Goal: Task Accomplishment & Management: Complete application form

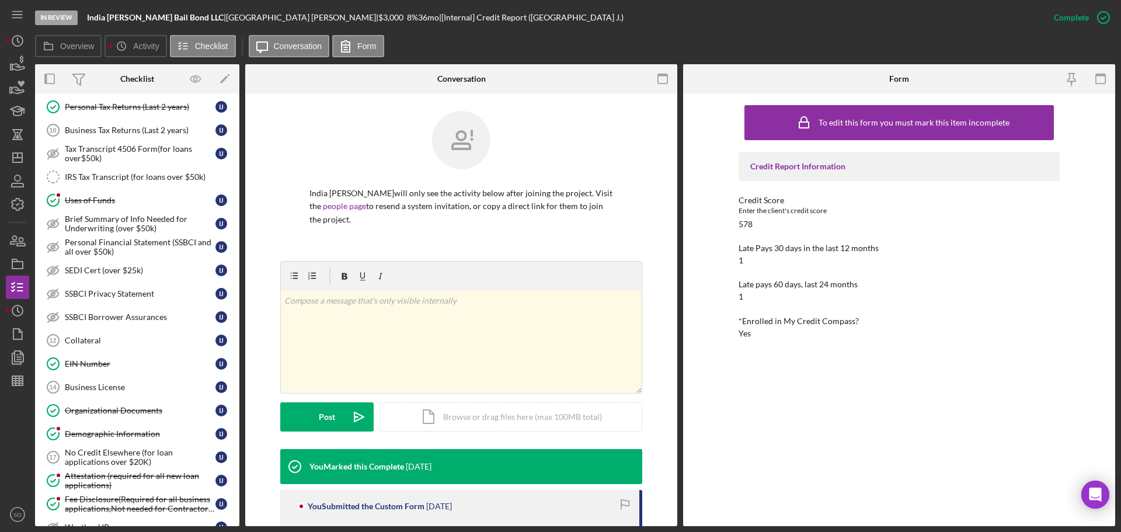
scroll to position [642, 0]
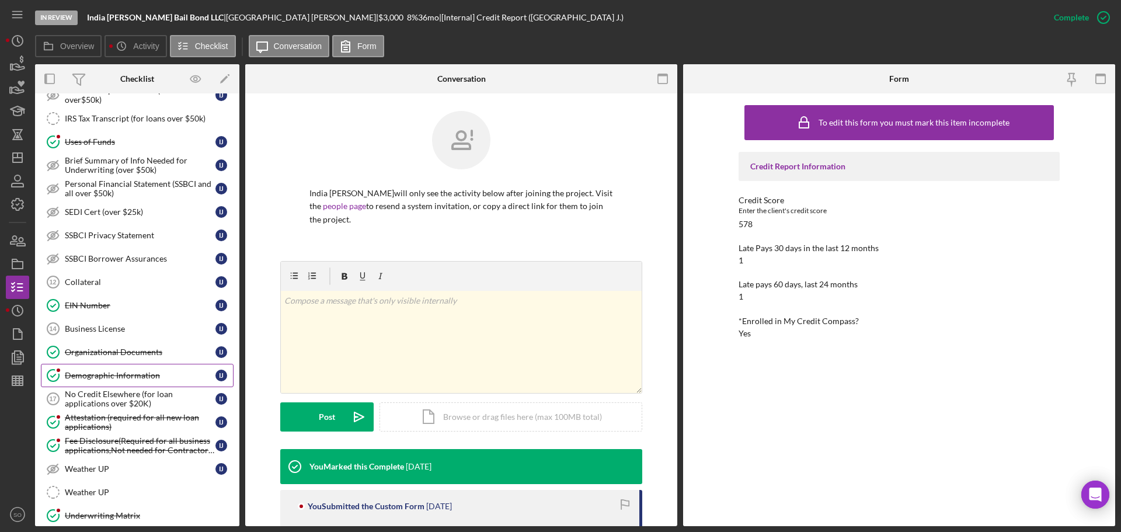
click at [145, 378] on div "Demographic Information" at bounding box center [140, 375] width 151 height 9
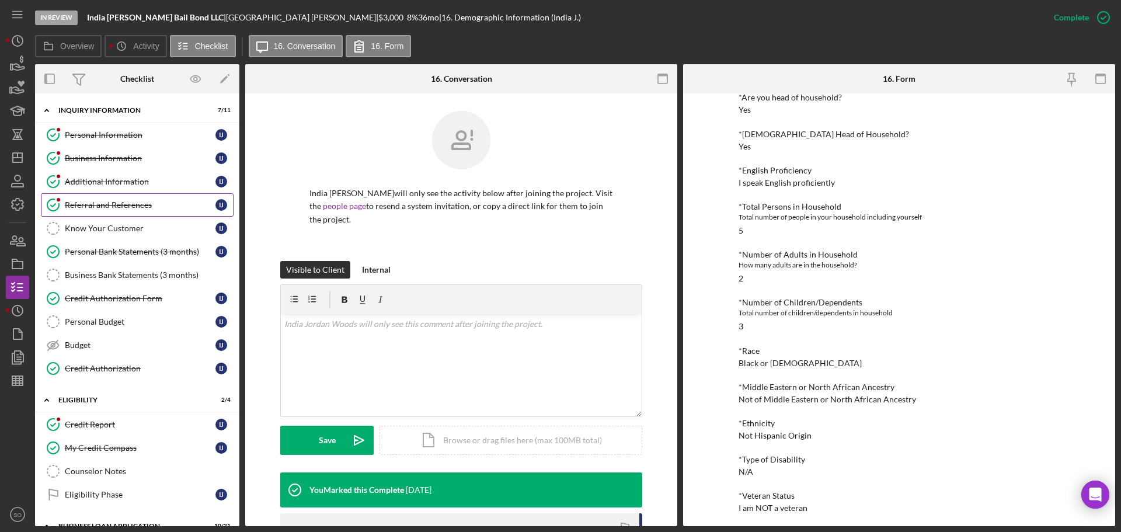
click at [124, 210] on link "Referral and References Referral and References I J" at bounding box center [137, 204] width 193 height 23
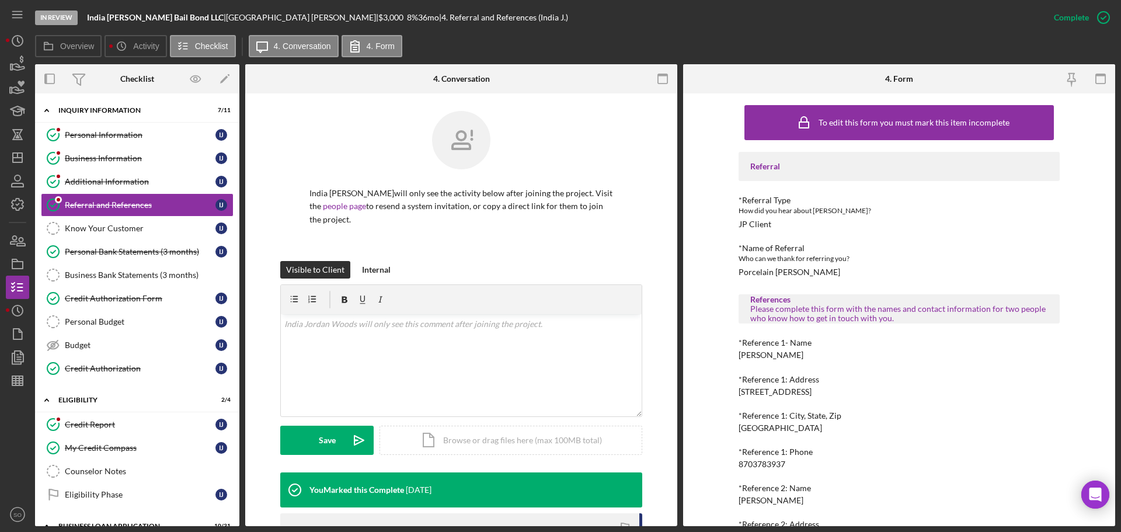
click at [774, 356] on div "Coty Powers" at bounding box center [771, 354] width 65 height 9
click at [777, 357] on div "Coty Powers" at bounding box center [771, 354] width 65 height 9
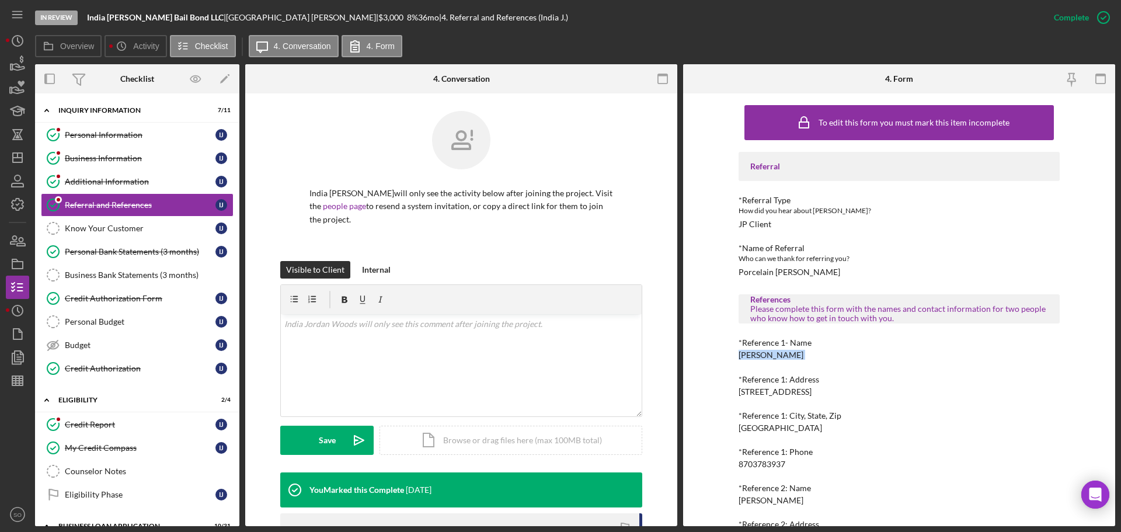
click at [777, 357] on div "Coty Powers" at bounding box center [771, 354] width 65 height 9
copy div "Coty Powers"
click at [770, 458] on div "*Reference 1: Phone 8703783937" at bounding box center [899, 458] width 321 height 22
copy div "8703783937"
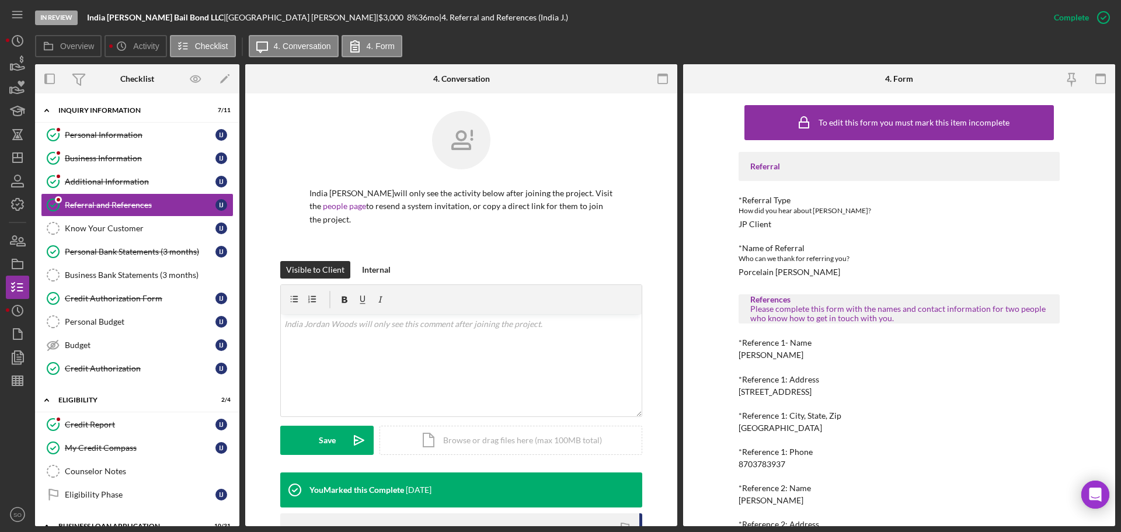
click at [760, 503] on div "Cicely Scott" at bounding box center [771, 500] width 65 height 9
copy div "Cicely Scott"
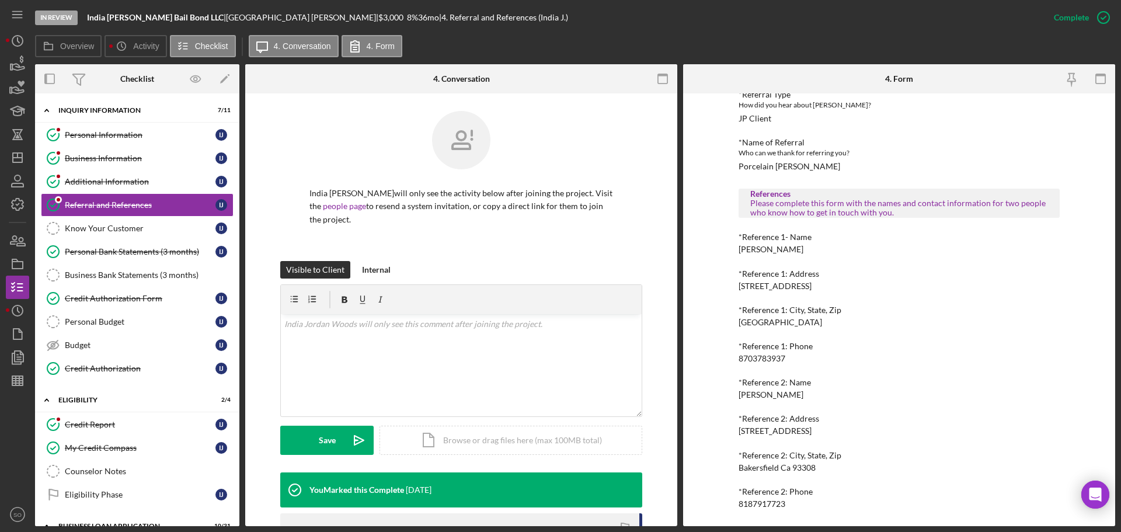
click at [764, 507] on div "8187917723" at bounding box center [762, 503] width 47 height 9
copy div "8187917723"
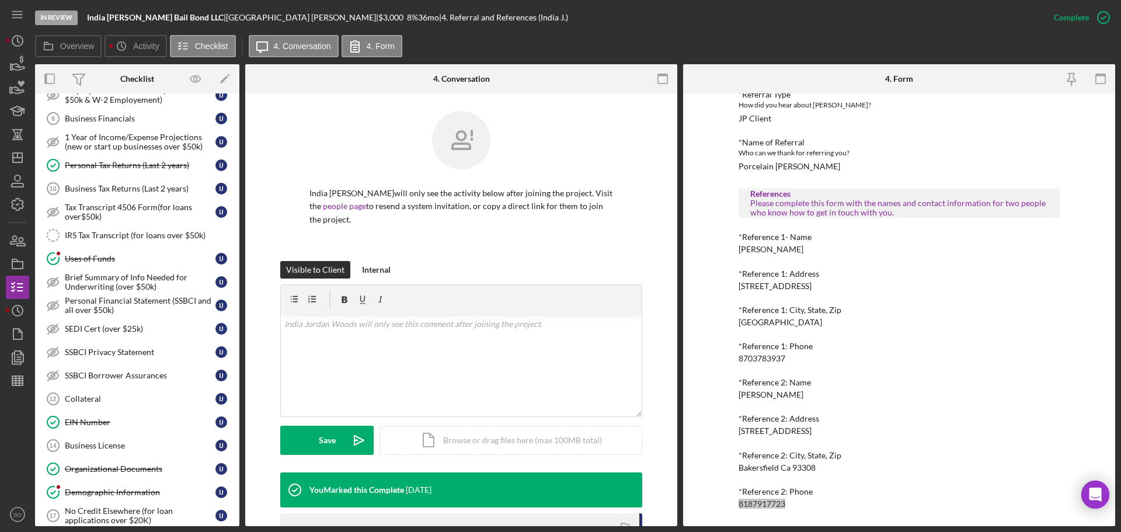
scroll to position [701, 0]
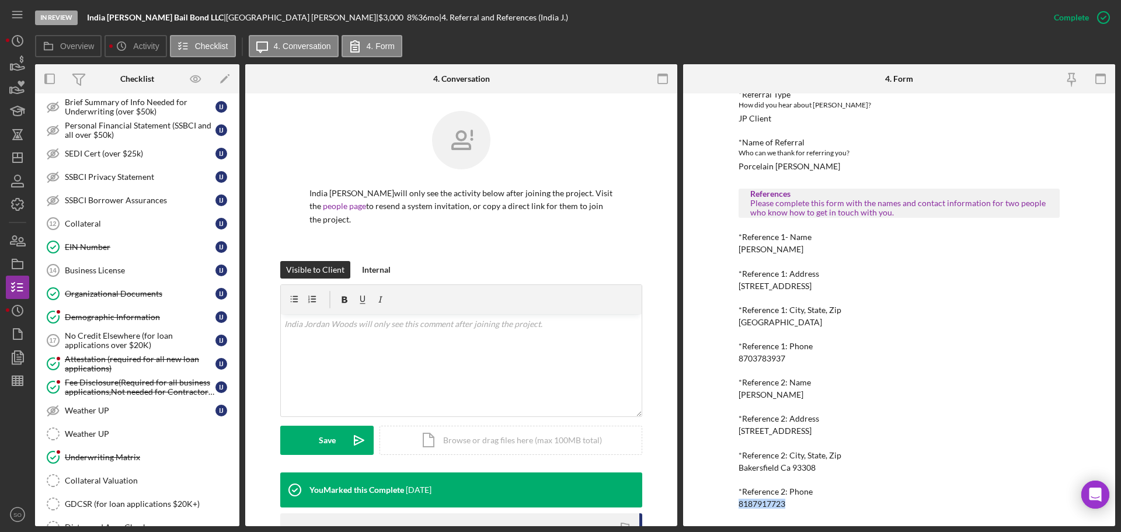
drag, startPoint x: 102, startPoint y: 455, endPoint x: 284, endPoint y: 458, distance: 181.6
click at [102, 455] on div "Underwriting Matrix" at bounding box center [149, 456] width 168 height 9
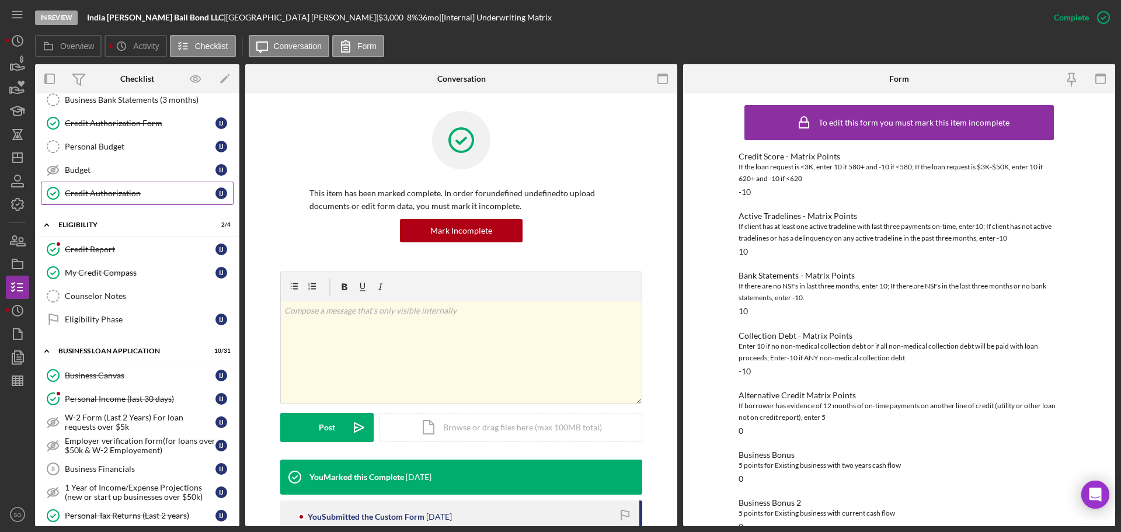
scroll to position [58, 0]
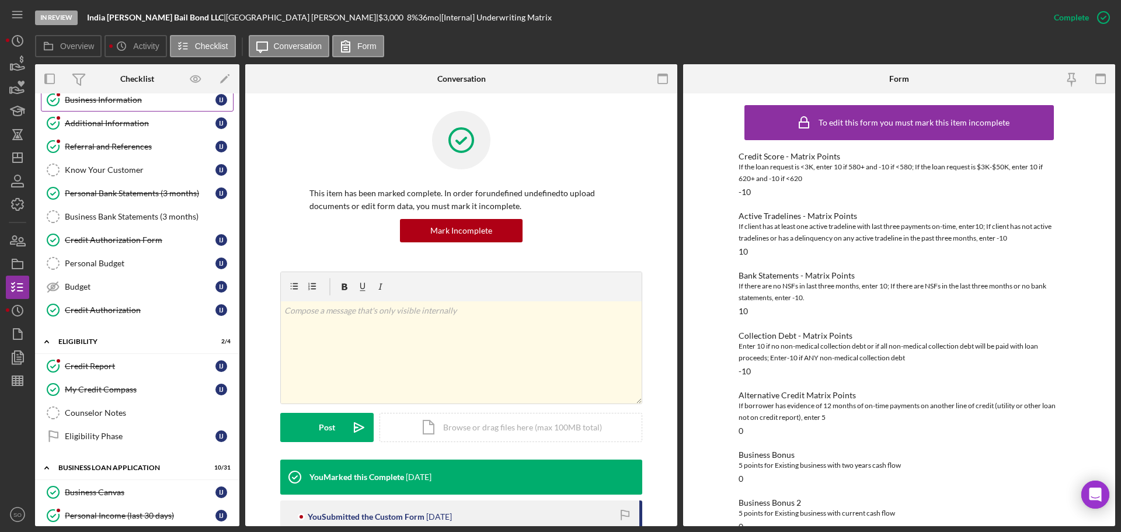
click at [96, 102] on div "Business Information" at bounding box center [140, 99] width 151 height 9
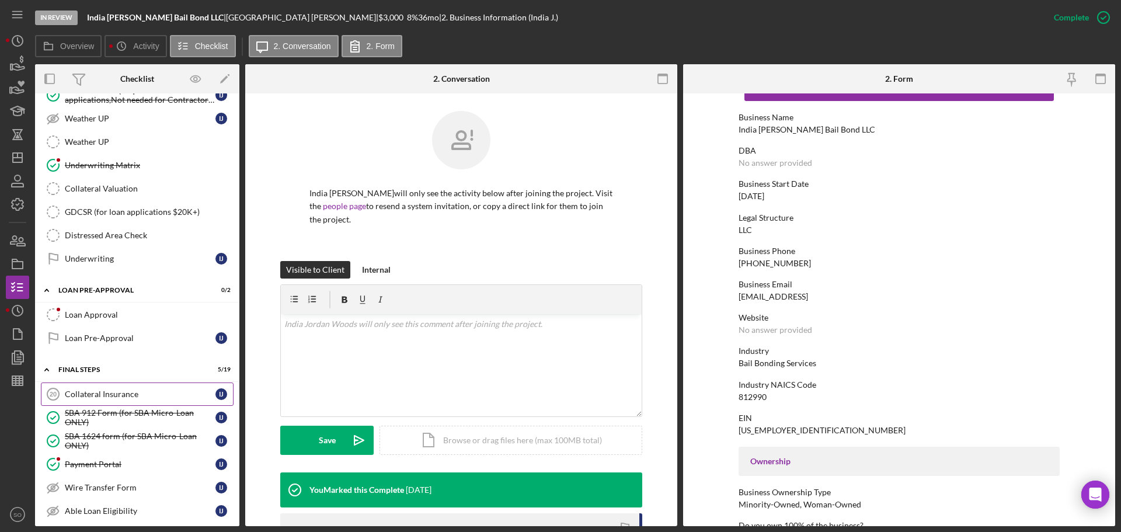
scroll to position [1168, 0]
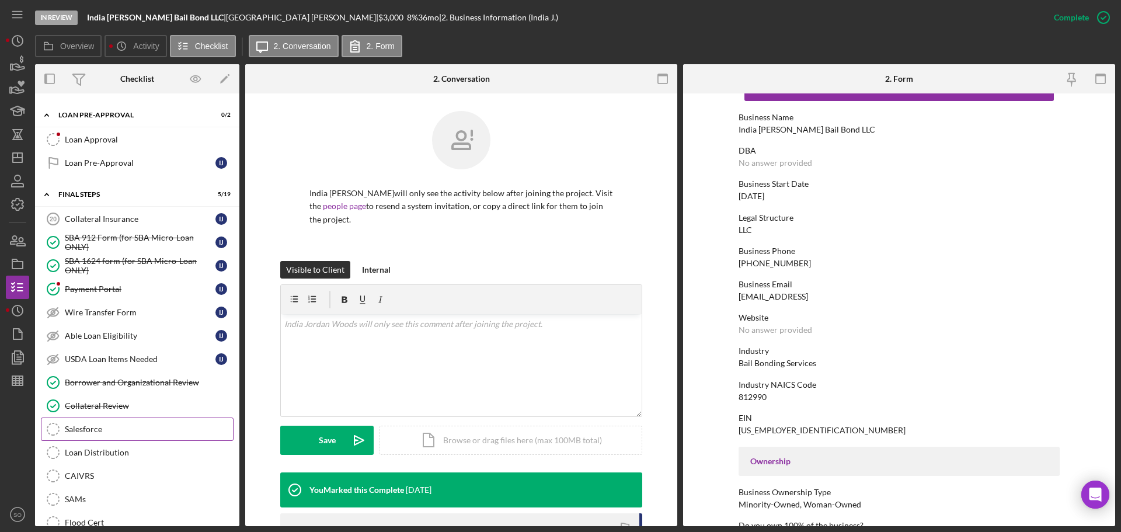
click at [123, 424] on div "Salesforce" at bounding box center [149, 428] width 168 height 9
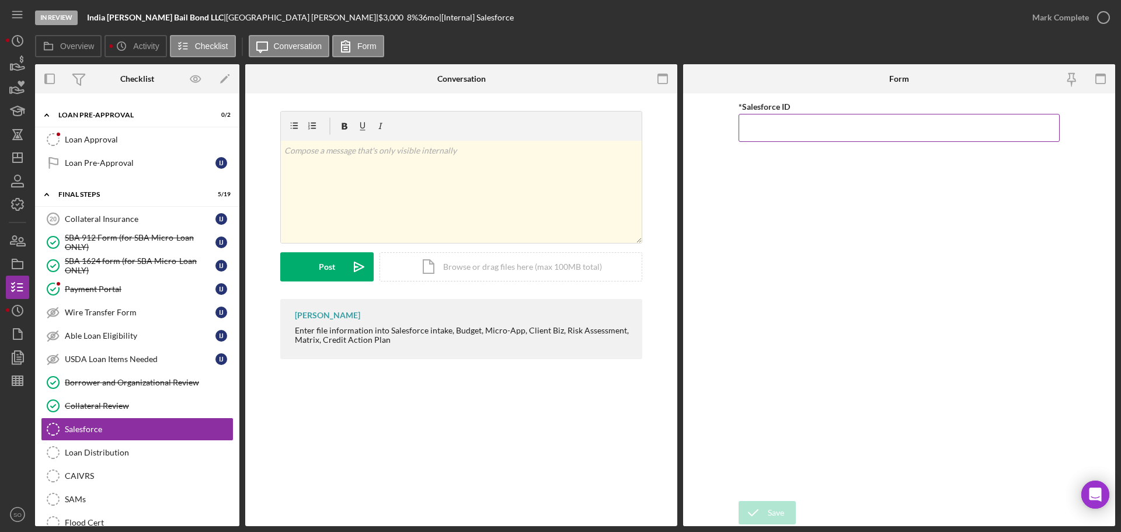
click at [765, 129] on input "*Salesforce ID" at bounding box center [899, 128] width 321 height 28
paste input "a0wPC000002MC1NYAW"
type input "a0wPC000002MC1NYAW"
click at [760, 506] on icon "submit" at bounding box center [753, 512] width 29 height 29
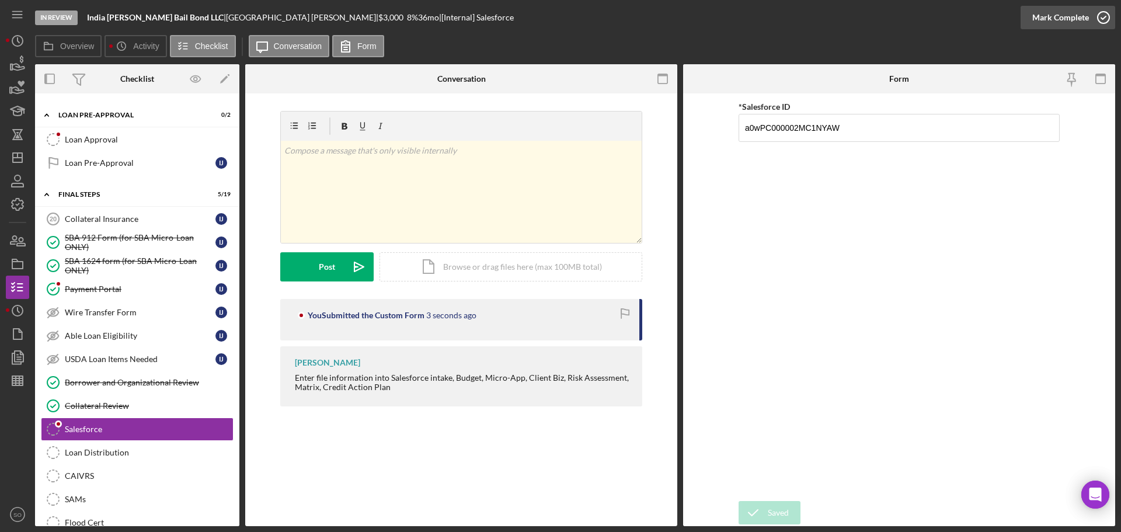
click at [1047, 21] on div "Mark Complete" at bounding box center [1060, 17] width 57 height 23
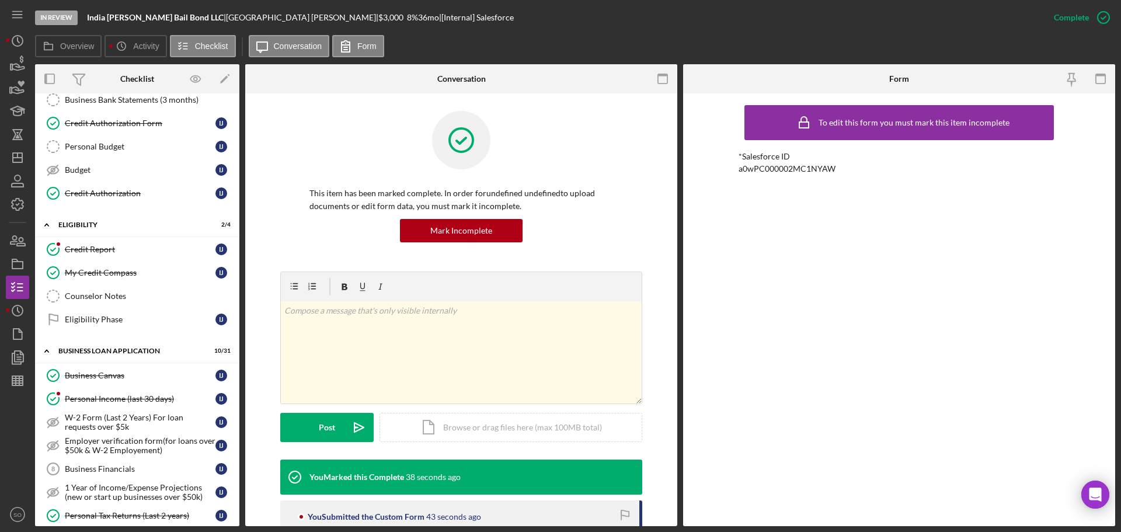
scroll to position [117, 0]
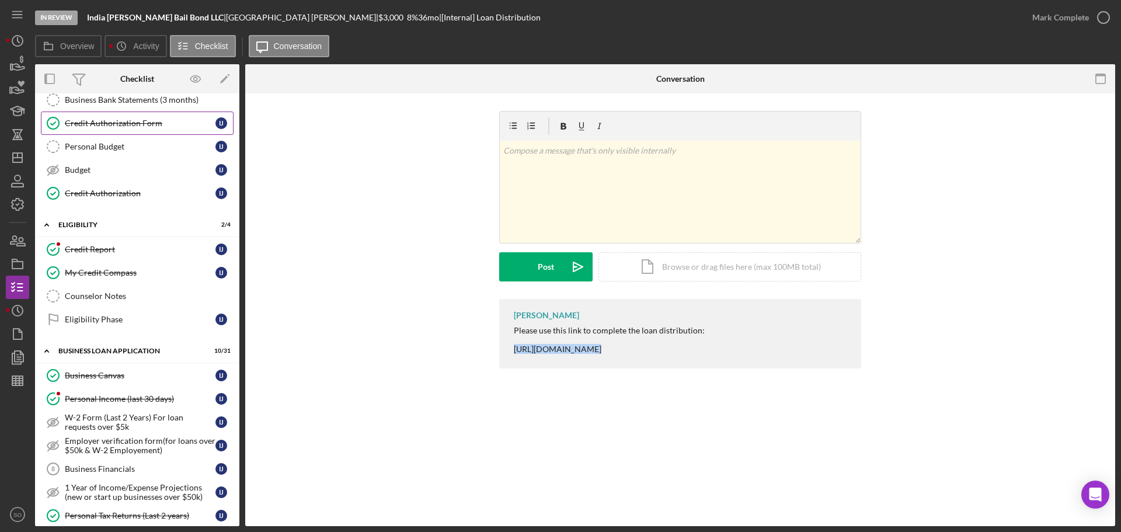
scroll to position [58, 0]
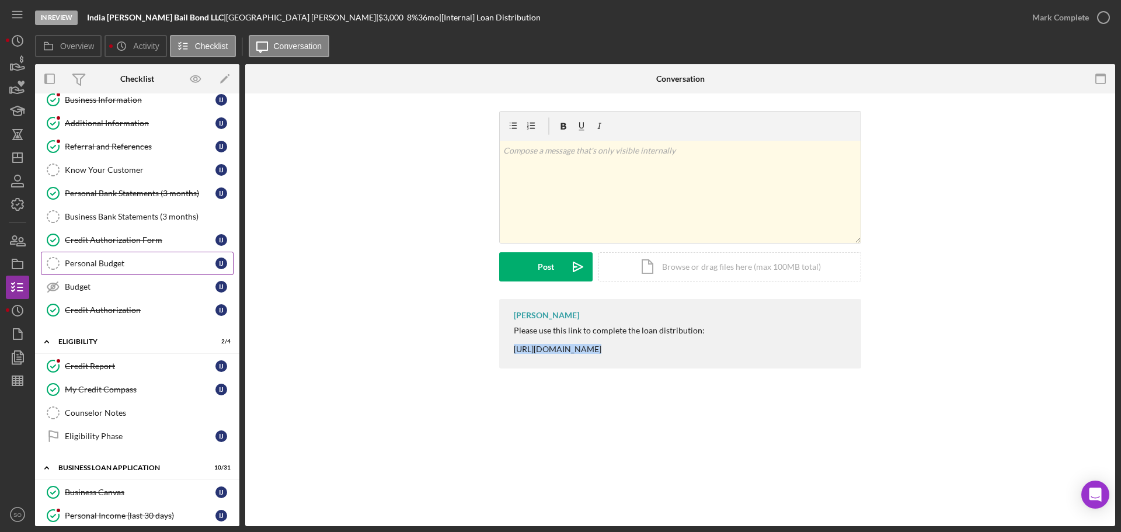
click at [122, 269] on link "Personal Budget Personal Budget I J" at bounding box center [137, 263] width 193 height 23
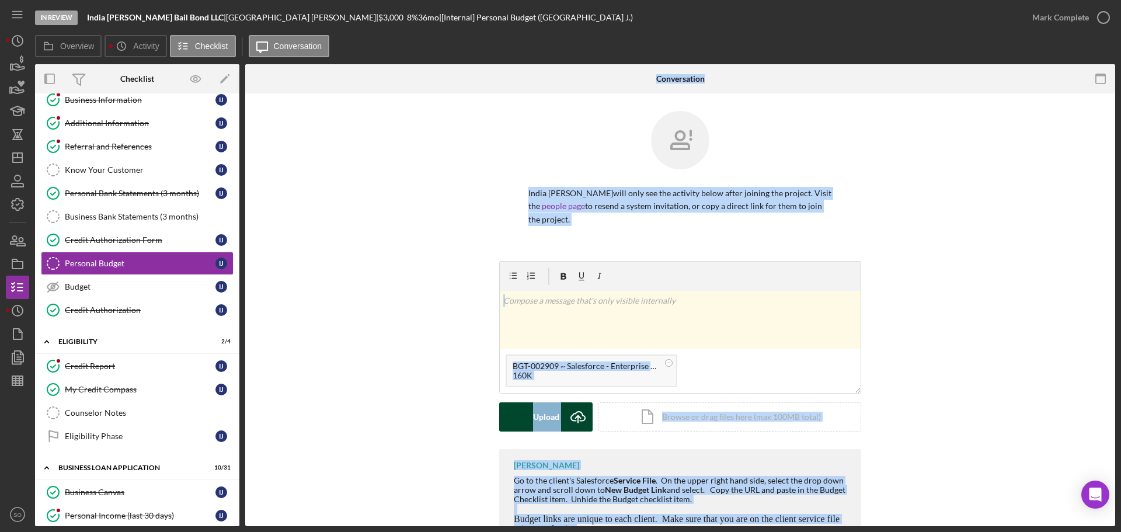
click at [515, 419] on button "Upload Icon/Upload" at bounding box center [545, 416] width 93 height 29
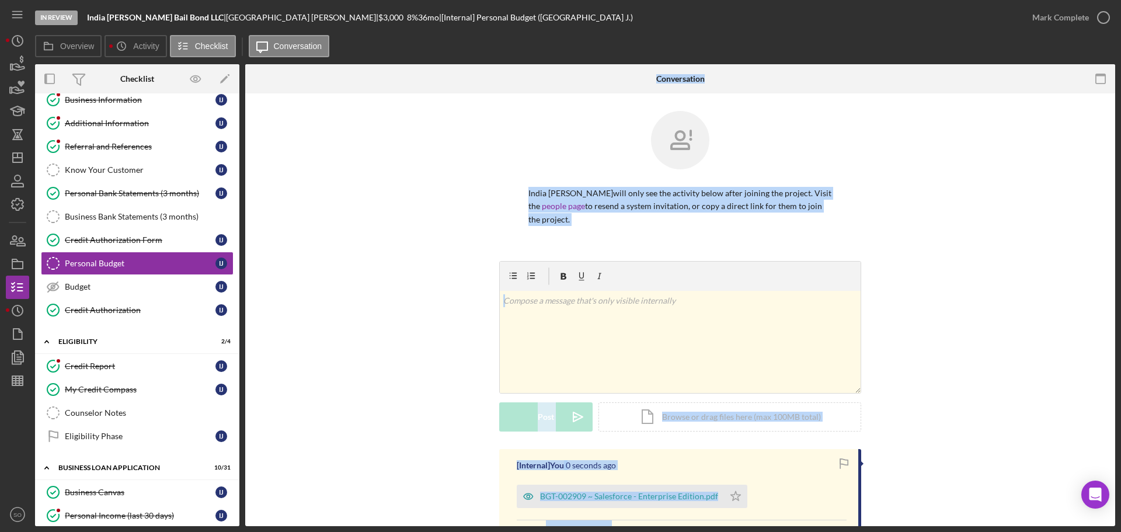
scroll to position [154, 0]
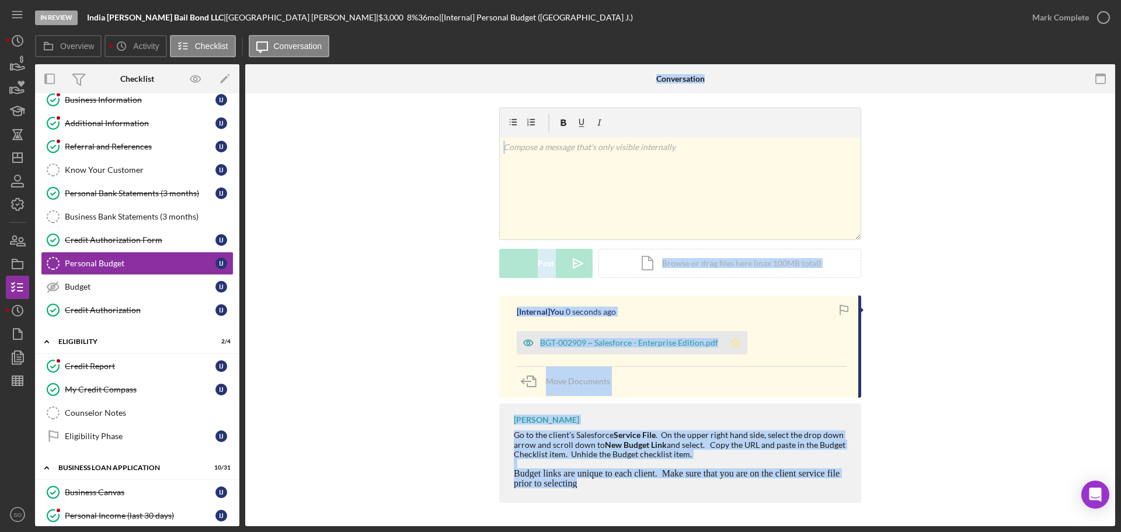
click at [732, 347] on icon "Icon/Star" at bounding box center [735, 342] width 23 height 23
click at [1059, 12] on div "Mark Complete" at bounding box center [1060, 17] width 57 height 23
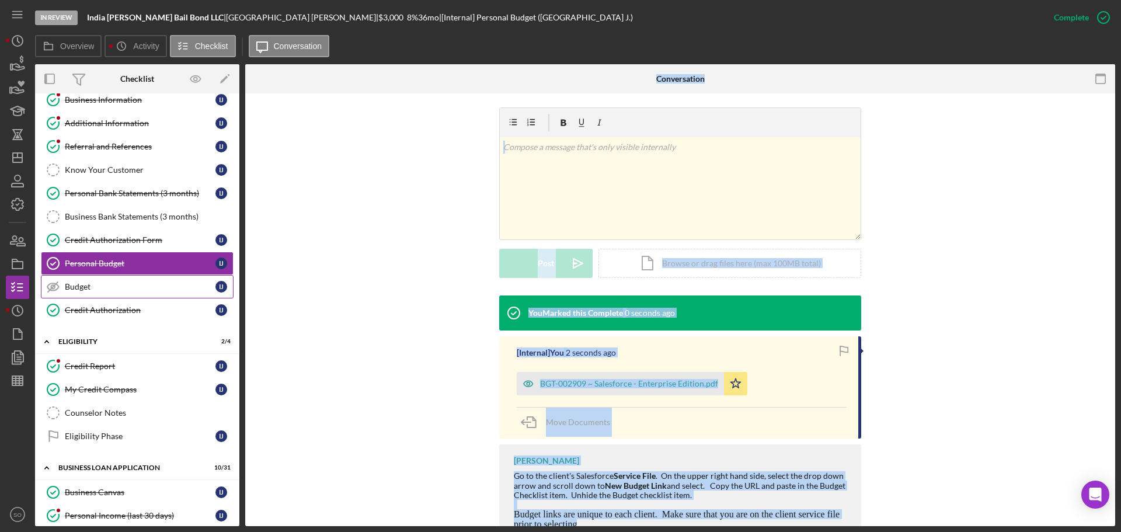
click at [89, 295] on link "Budget Budget I J" at bounding box center [137, 286] width 193 height 23
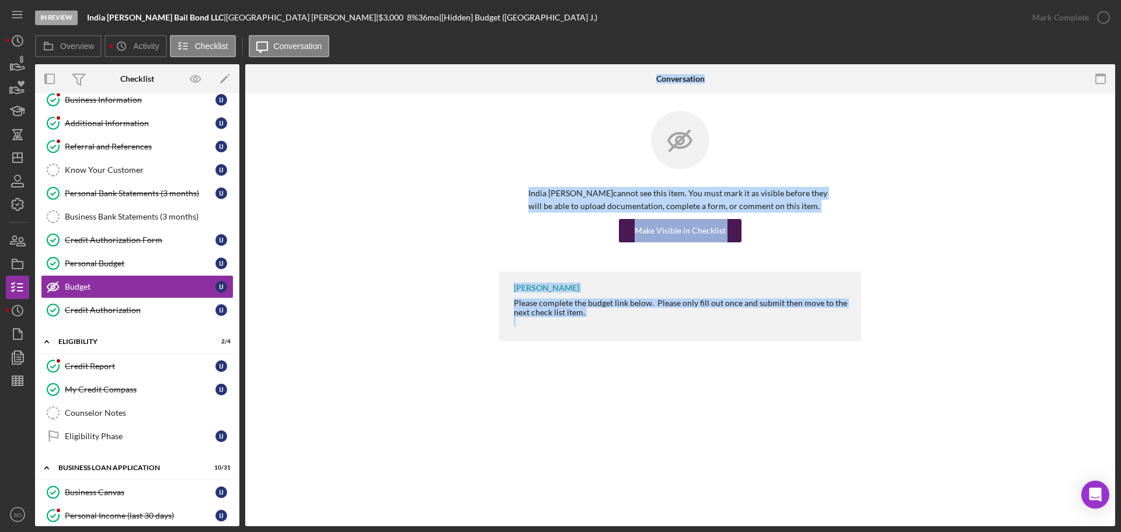
click at [653, 238] on div "Make Visible in Checklist" at bounding box center [680, 230] width 91 height 23
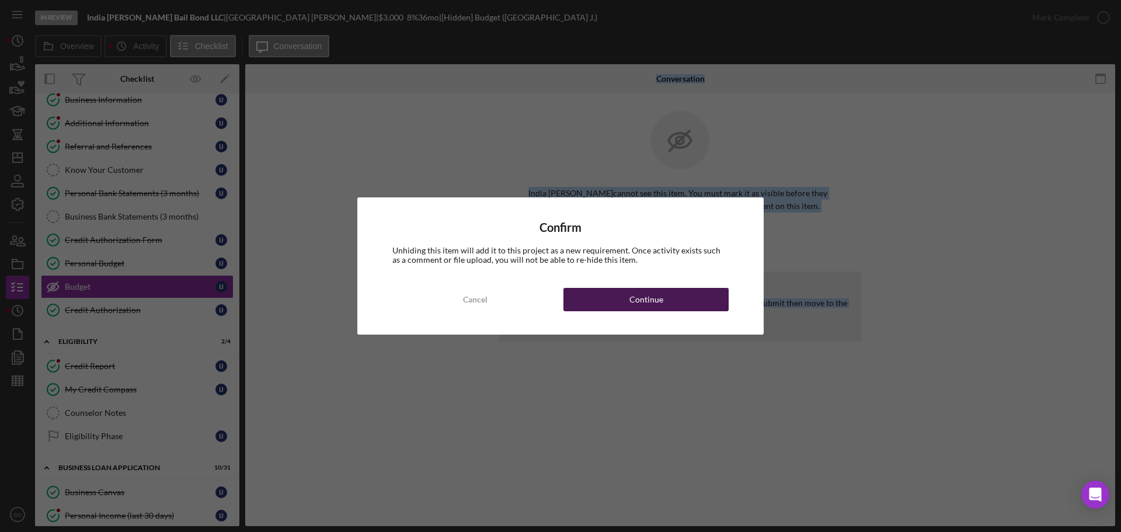
click at [637, 303] on div "Continue" at bounding box center [646, 299] width 34 height 23
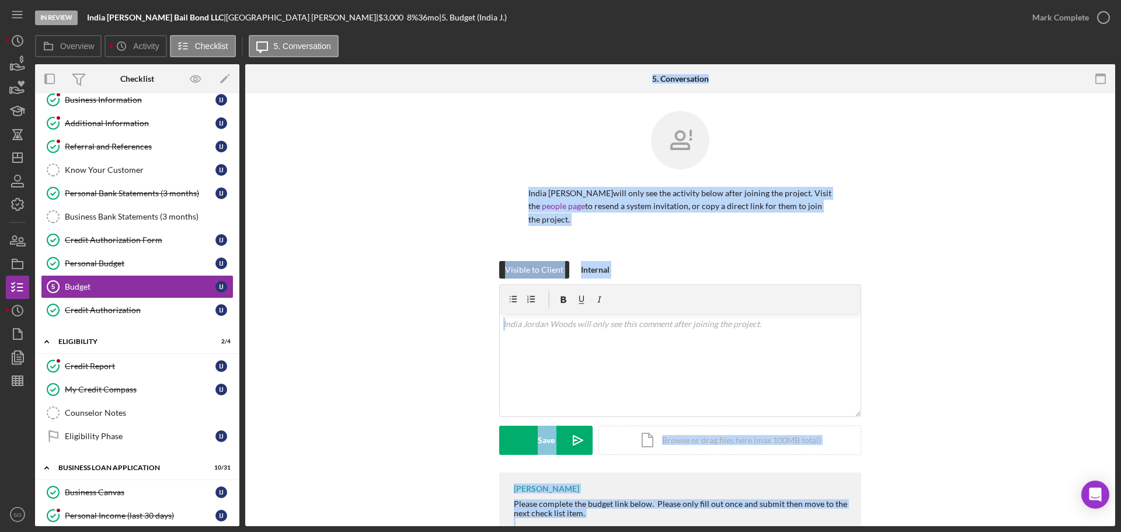
click at [429, 297] on div "Visible to Client Internal v Color teal Color pink Remove color Add row above A…" at bounding box center [680, 366] width 835 height 211
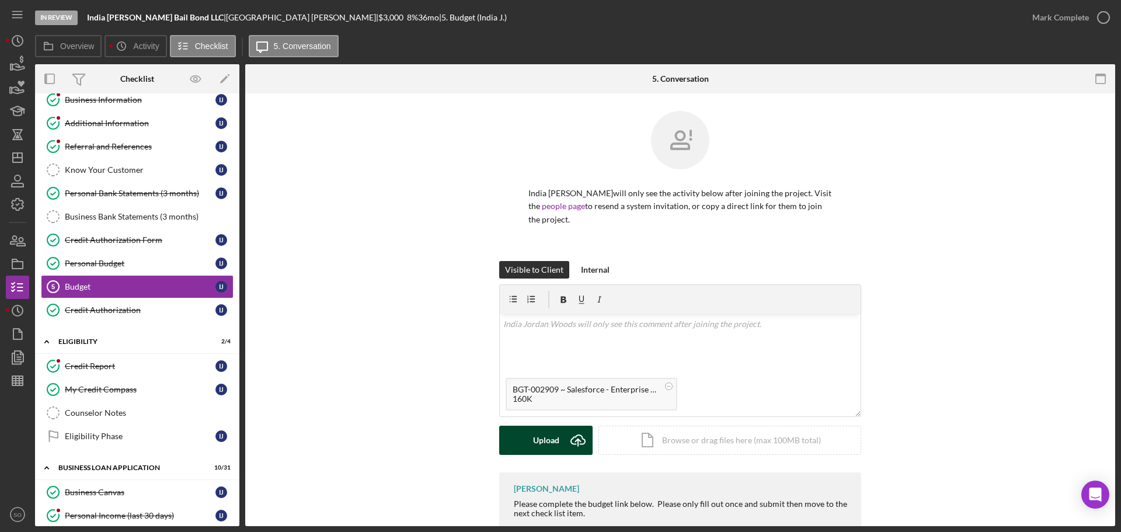
click at [541, 440] on div "Upload" at bounding box center [546, 440] width 26 height 29
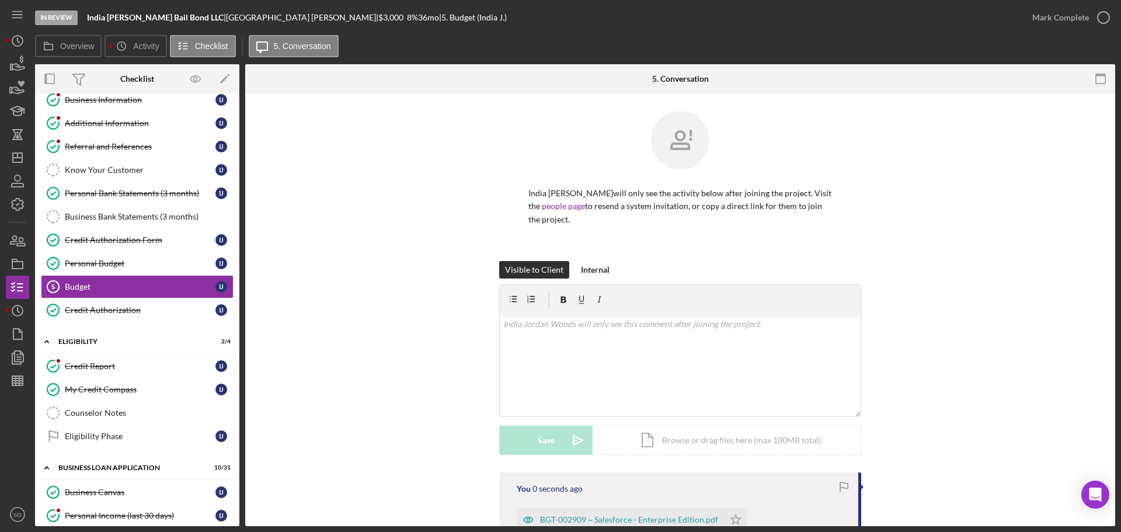
scroll to position [148, 0]
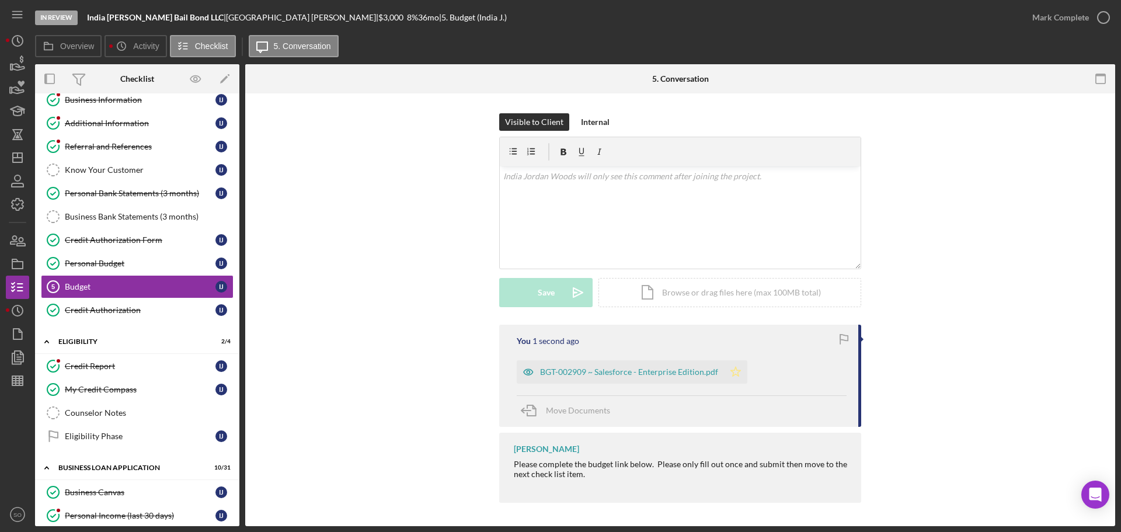
click at [726, 371] on icon "Icon/Star" at bounding box center [735, 371] width 23 height 23
click at [1045, 24] on div "Mark Complete" at bounding box center [1060, 17] width 57 height 23
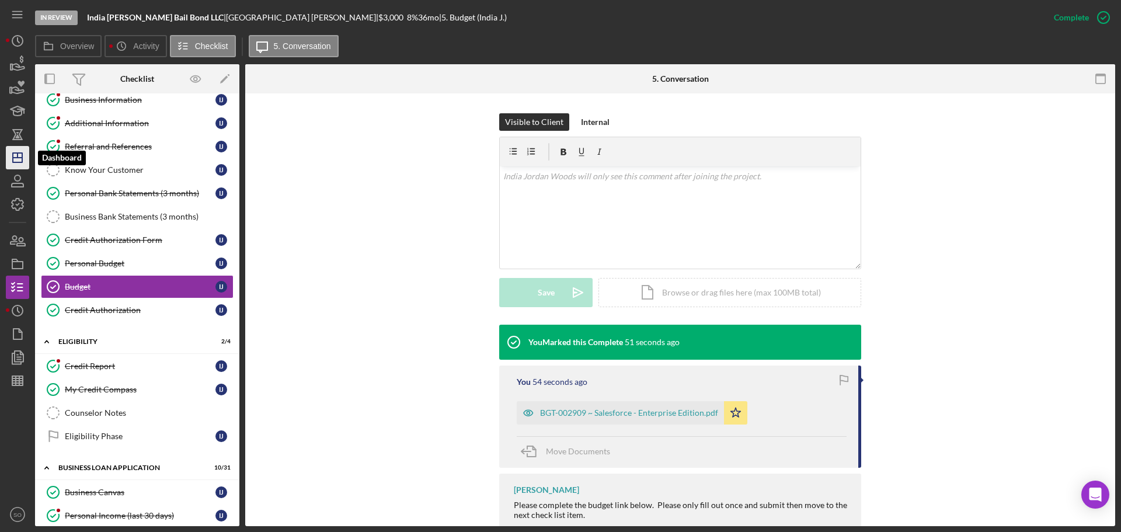
click at [19, 166] on icon "Icon/Dashboard" at bounding box center [17, 157] width 29 height 29
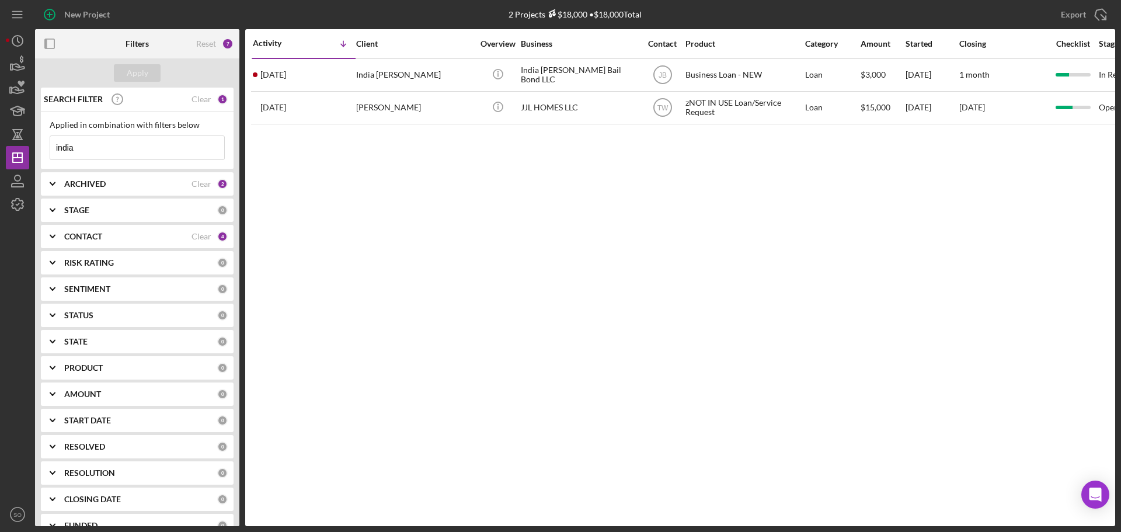
drag, startPoint x: 96, startPoint y: 148, endPoint x: -246, endPoint y: 136, distance: 342.4
click at [0, 136] on html "New Project 2 Projects $18,000 • $18,000 Total india Export Icon/Export Filters…" at bounding box center [560, 266] width 1121 height 532
type input "dareka"
click at [133, 72] on div "Apply" at bounding box center [138, 73] width 22 height 18
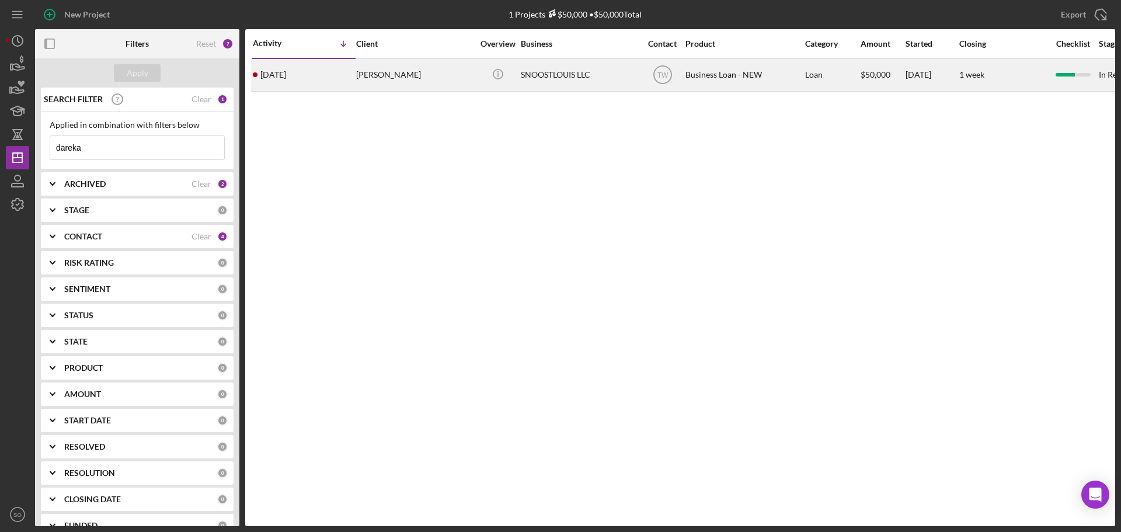
click at [353, 70] on div "[DATE] [PERSON_NAME]" at bounding box center [304, 75] width 102 height 31
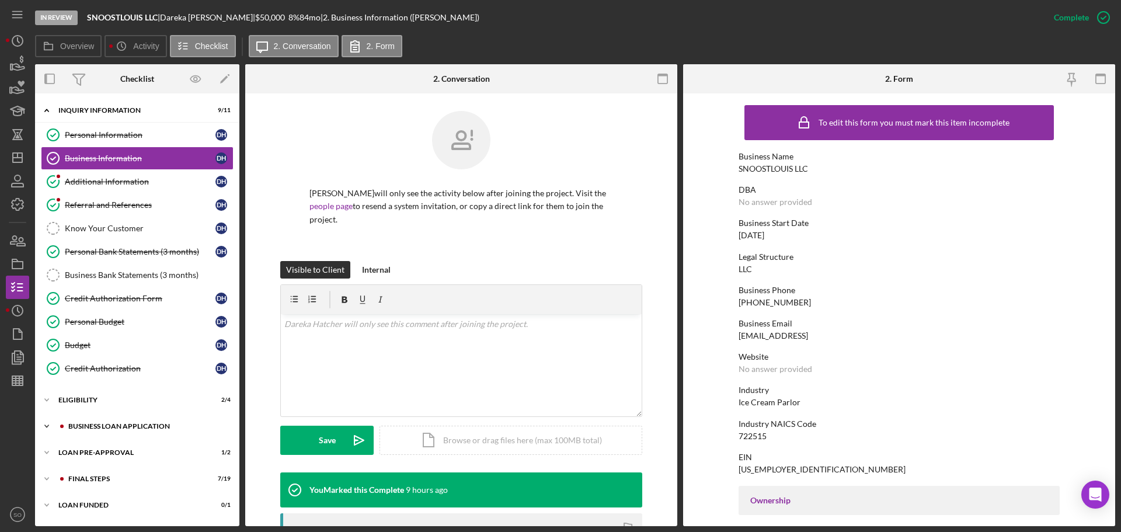
click at [117, 426] on div "BUSINESS LOAN APPLICATION" at bounding box center [146, 426] width 156 height 7
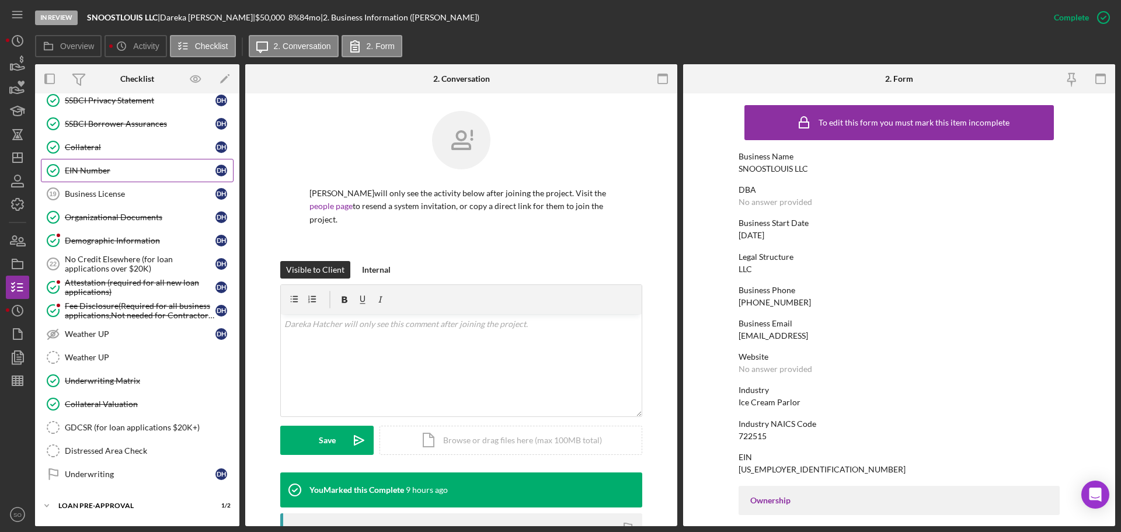
scroll to position [634, 0]
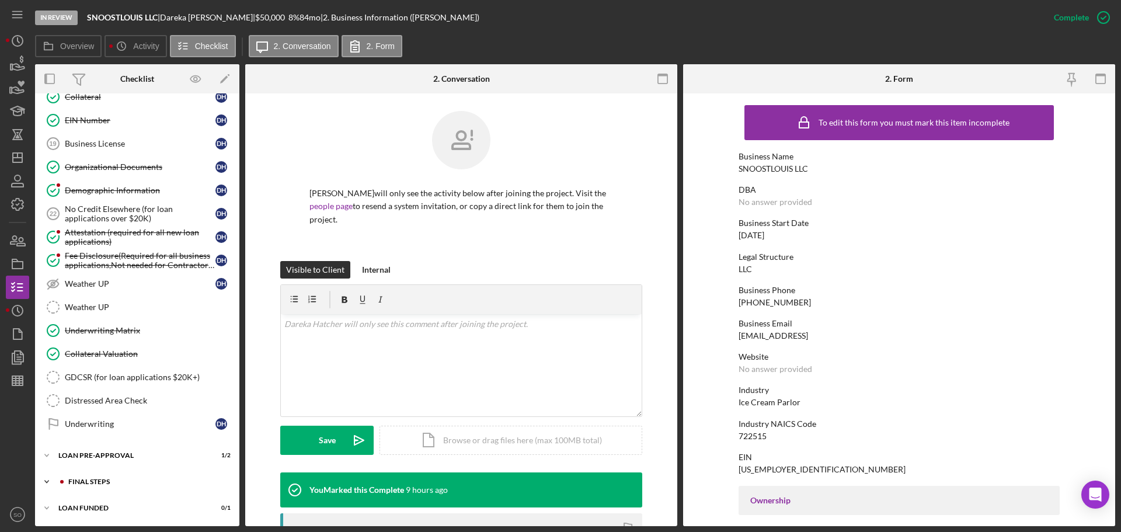
click at [103, 483] on div "FINAL STEPS" at bounding box center [146, 481] width 156 height 7
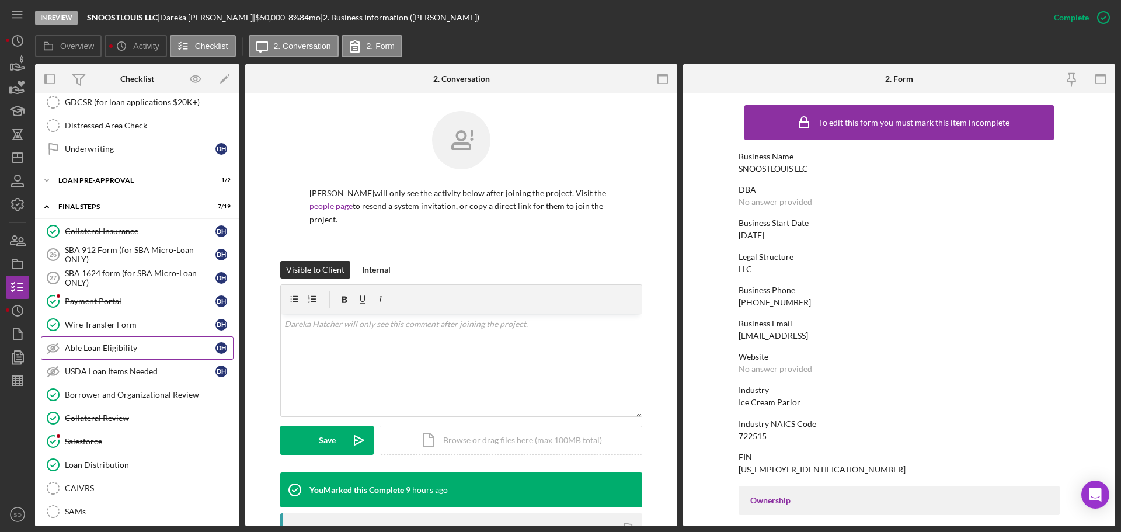
scroll to position [792, 0]
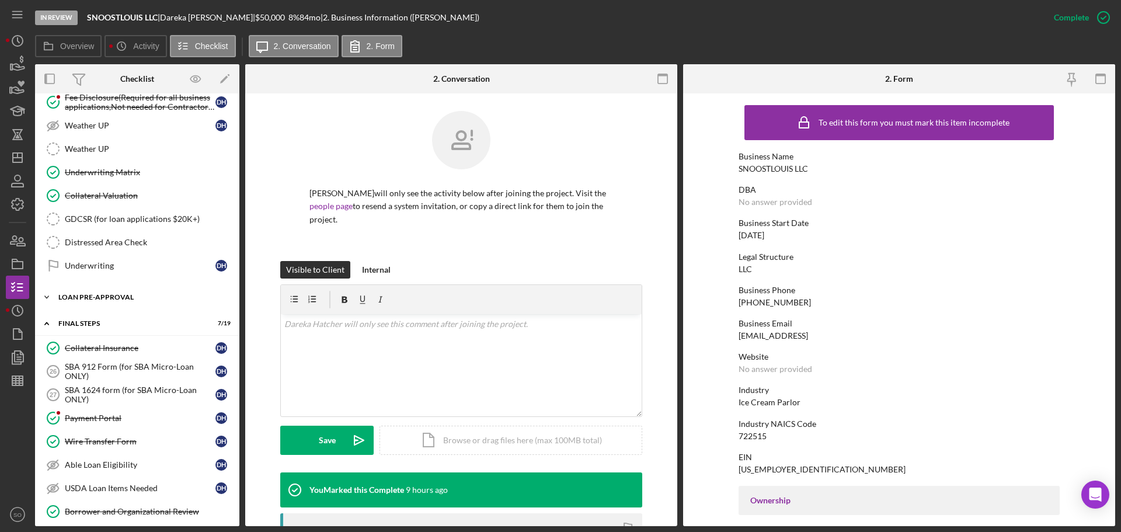
click at [97, 290] on div "Icon/Expander LOAN PRE-APPROVAL 1 / 2" at bounding box center [137, 297] width 204 height 23
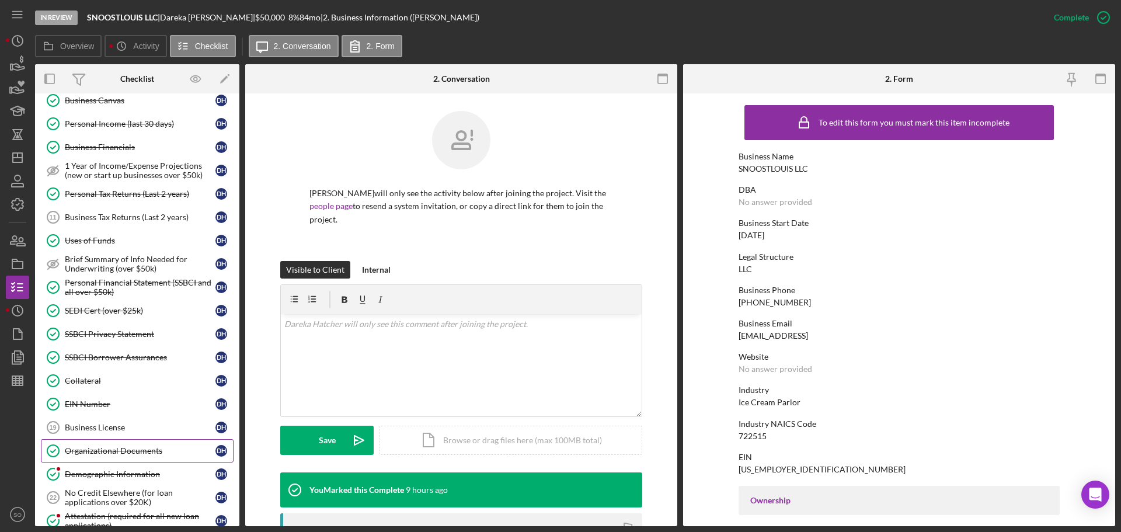
scroll to position [467, 0]
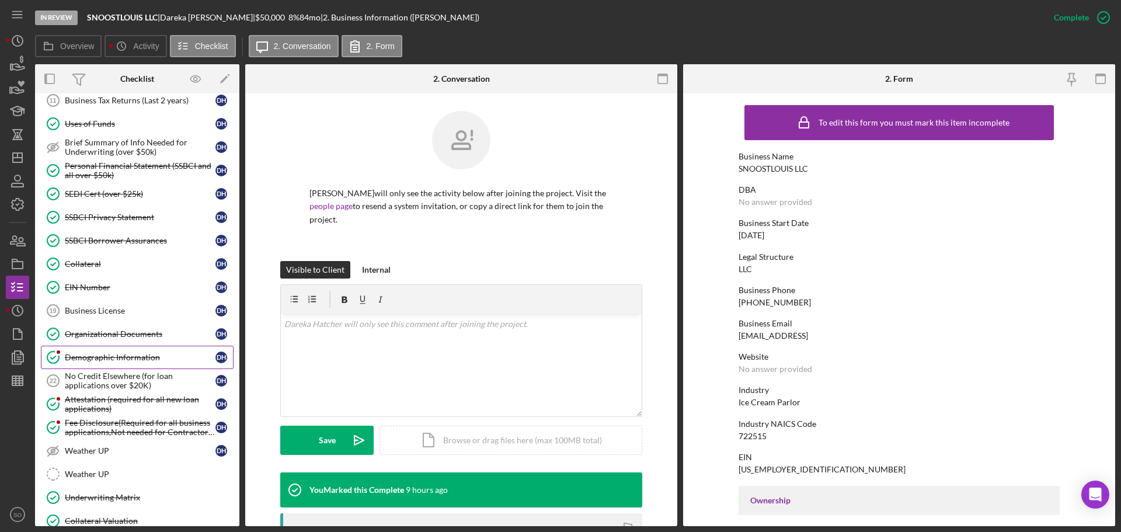
click at [137, 354] on div "Demographic Information" at bounding box center [140, 357] width 151 height 9
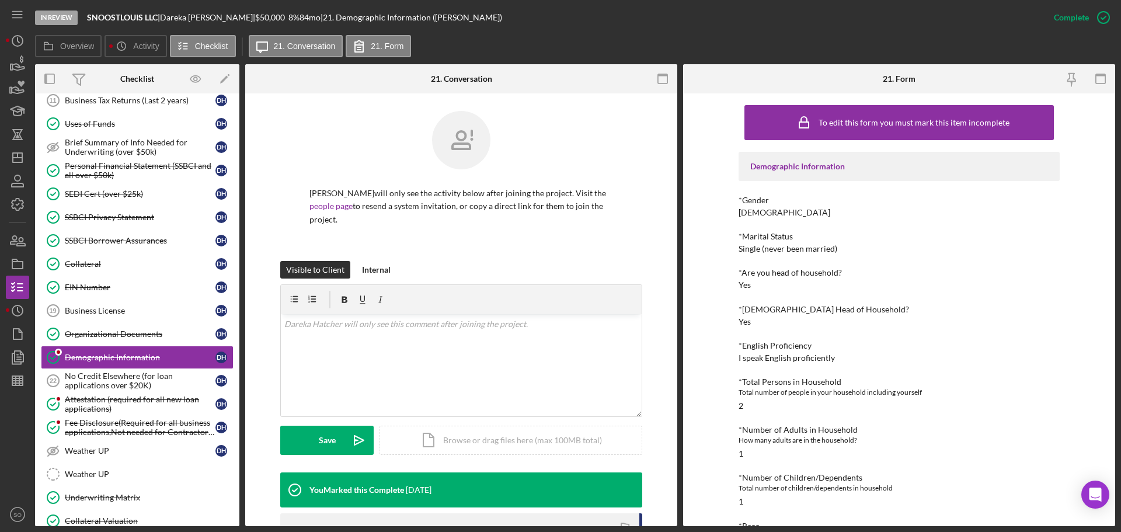
scroll to position [58, 0]
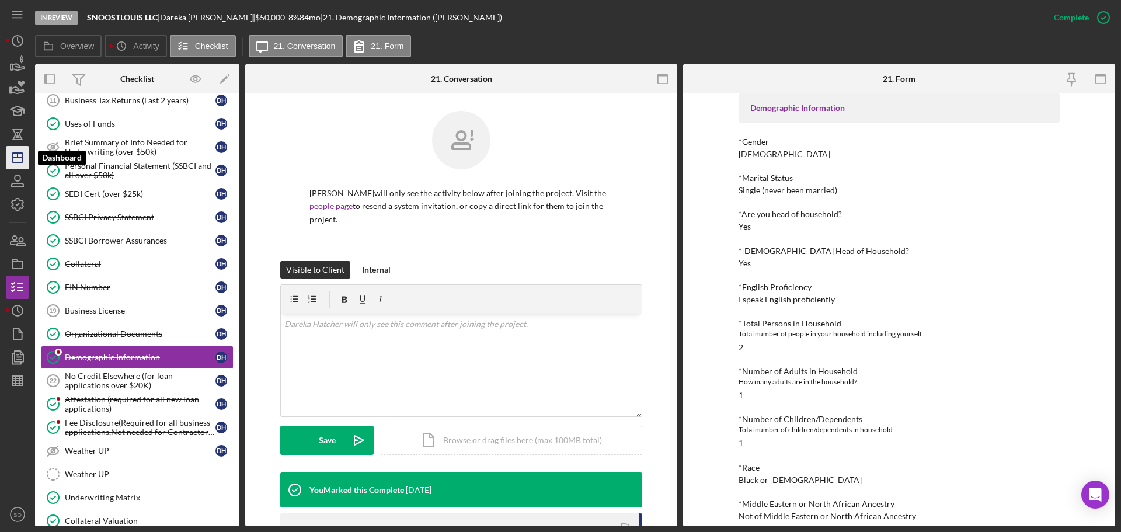
click at [12, 149] on icon "Icon/Dashboard" at bounding box center [17, 157] width 29 height 29
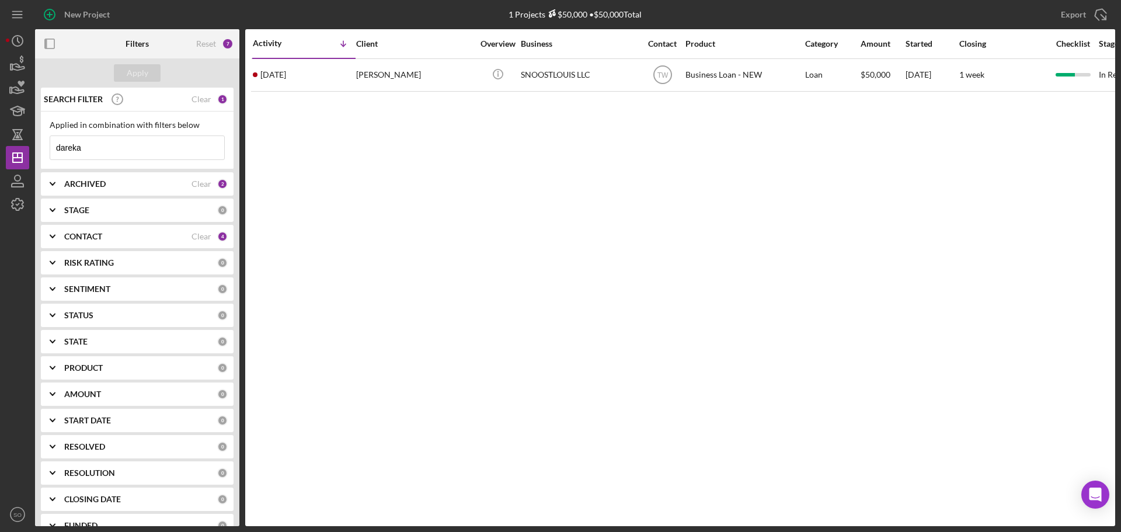
drag, startPoint x: 114, startPoint y: 151, endPoint x: -314, endPoint y: 149, distance: 428.0
click at [0, 149] on html "New Project 1 Projects $50,000 • $50,000 Total dareka Export Icon/Export Filter…" at bounding box center [560, 266] width 1121 height 532
type input "[PERSON_NAME]"
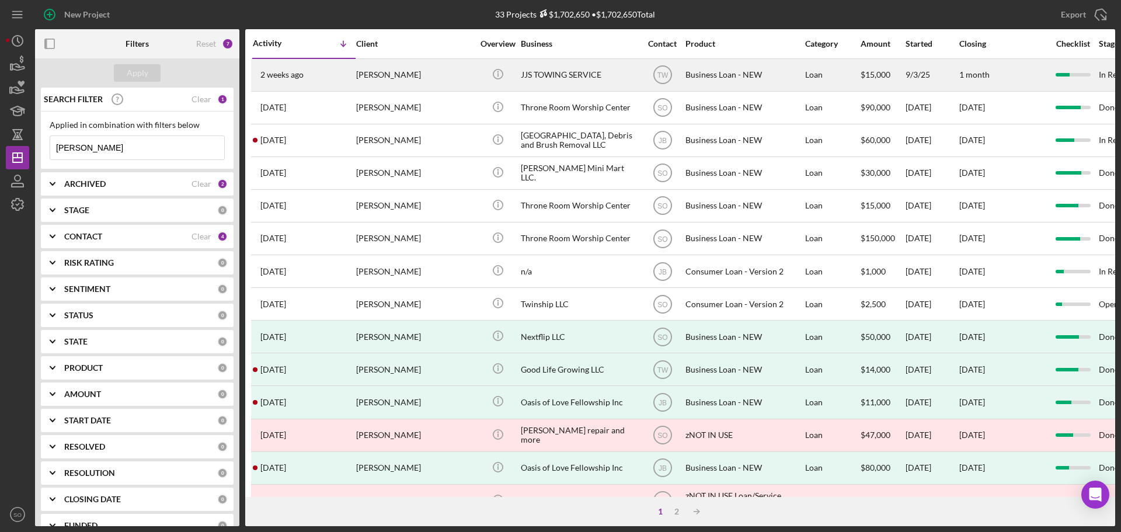
click at [363, 79] on div "[PERSON_NAME]" at bounding box center [414, 75] width 117 height 31
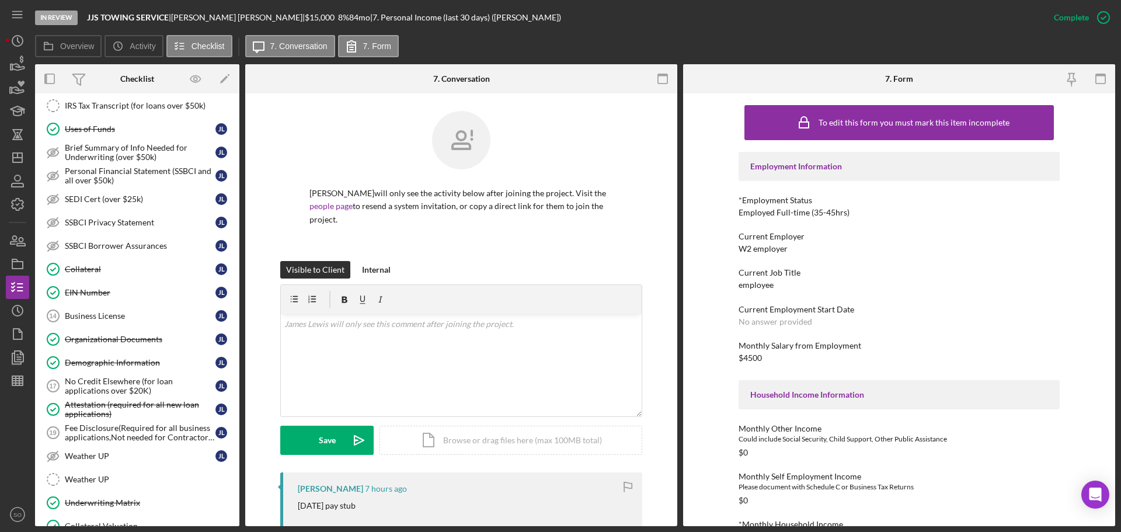
scroll to position [464, 0]
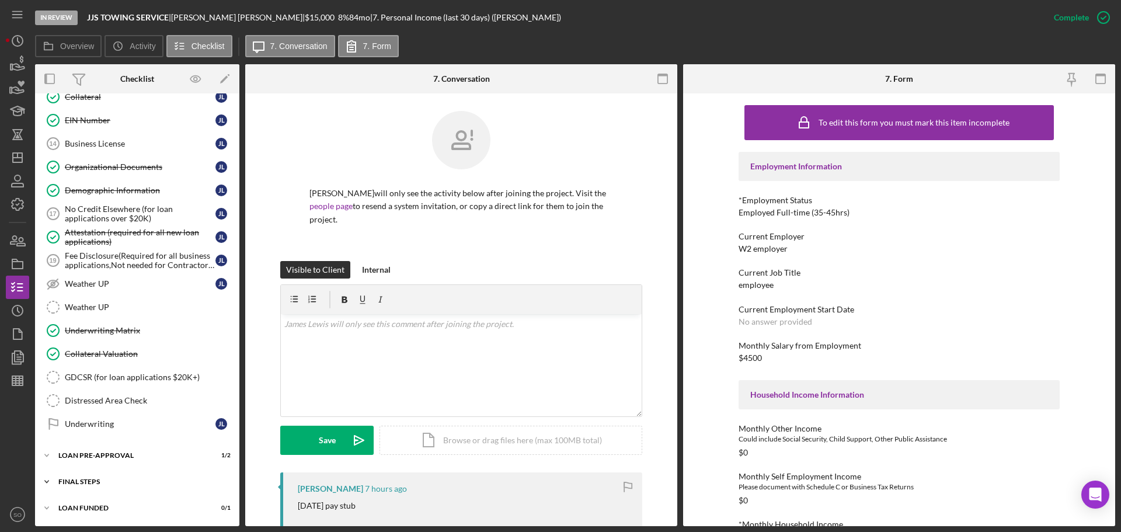
click at [120, 482] on div "FINAL STEPS" at bounding box center [141, 481] width 166 height 7
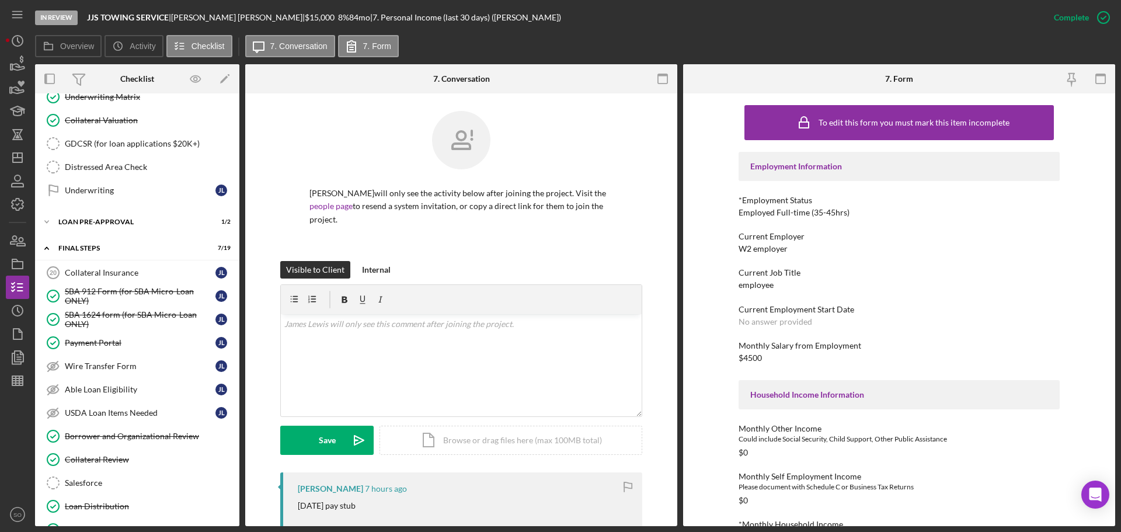
scroll to position [914, 0]
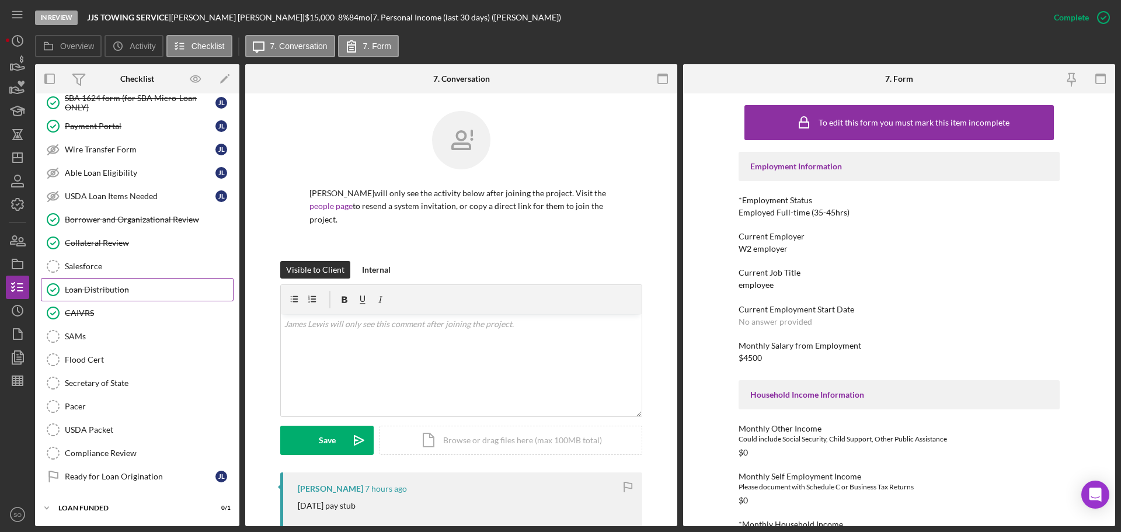
click at [101, 285] on div "Loan Distribution" at bounding box center [149, 289] width 168 height 9
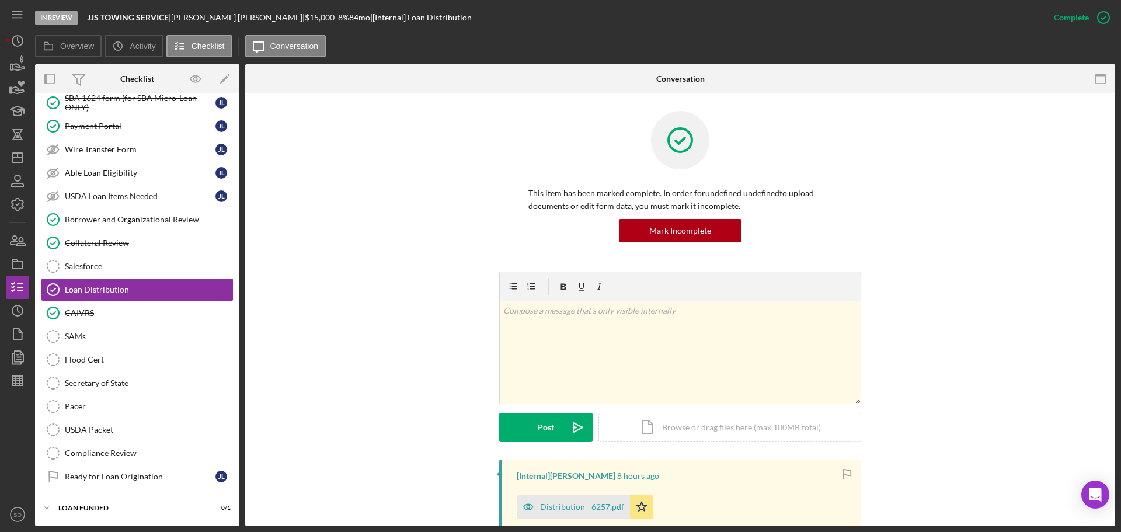
scroll to position [234, 0]
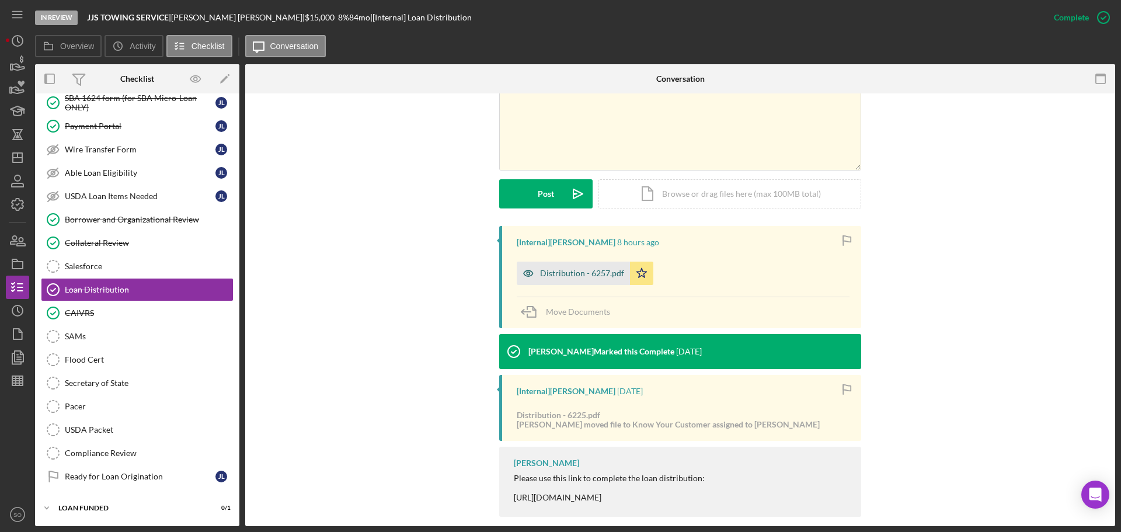
click at [577, 263] on div "Distribution - 6257.pdf" at bounding box center [573, 273] width 113 height 23
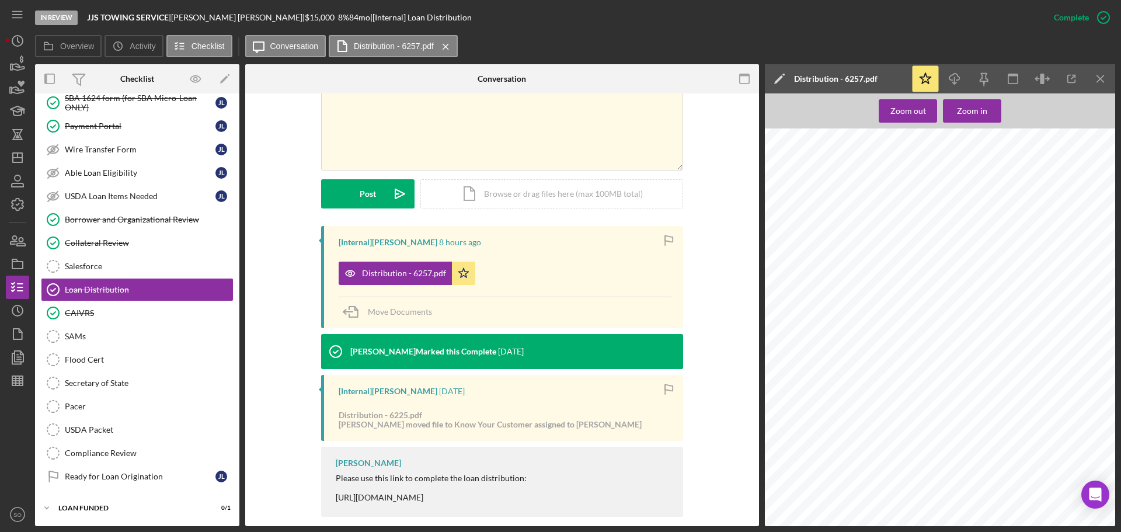
scroll to position [1343, 0]
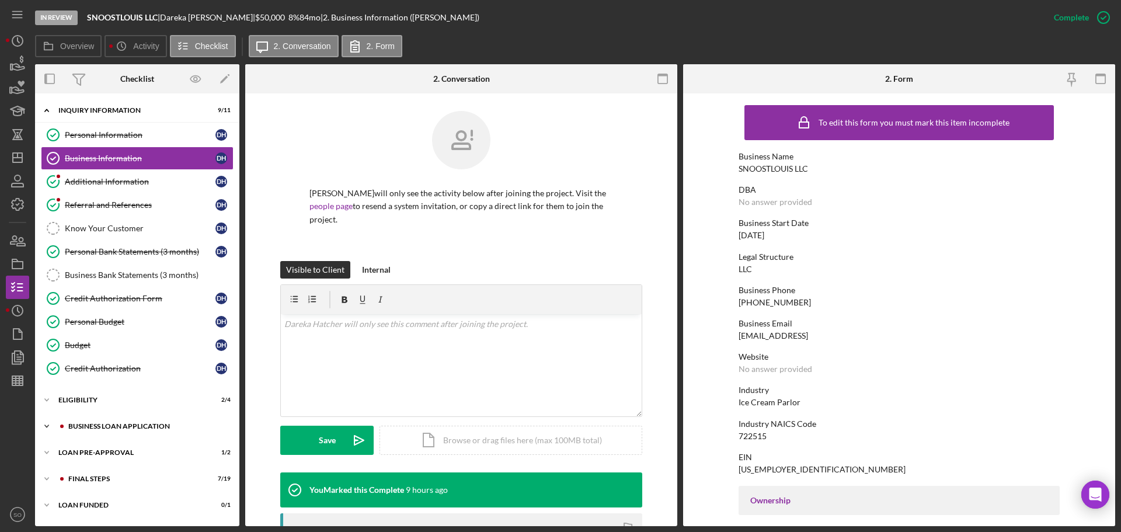
click at [109, 431] on div "Icon/Expander BUSINESS LOAN APPLICATION 17 / 27" at bounding box center [137, 426] width 204 height 23
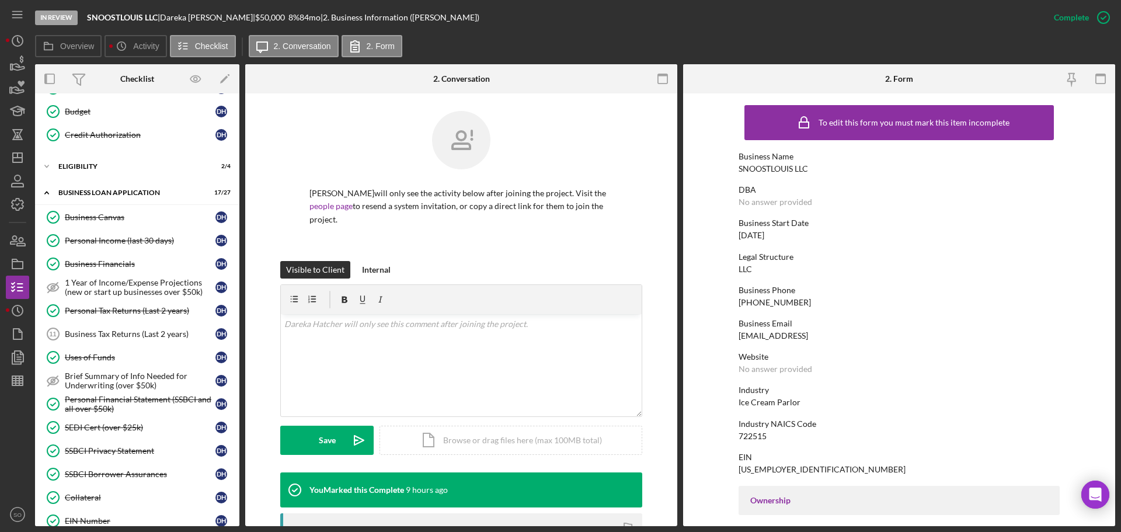
scroll to position [525, 0]
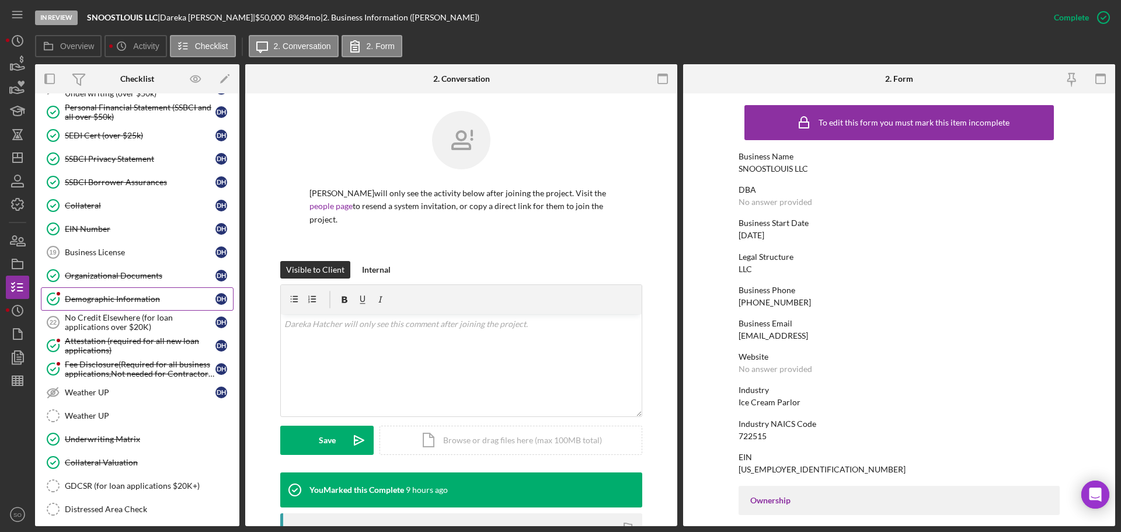
click at [113, 301] on div "Demographic Information" at bounding box center [140, 298] width 151 height 9
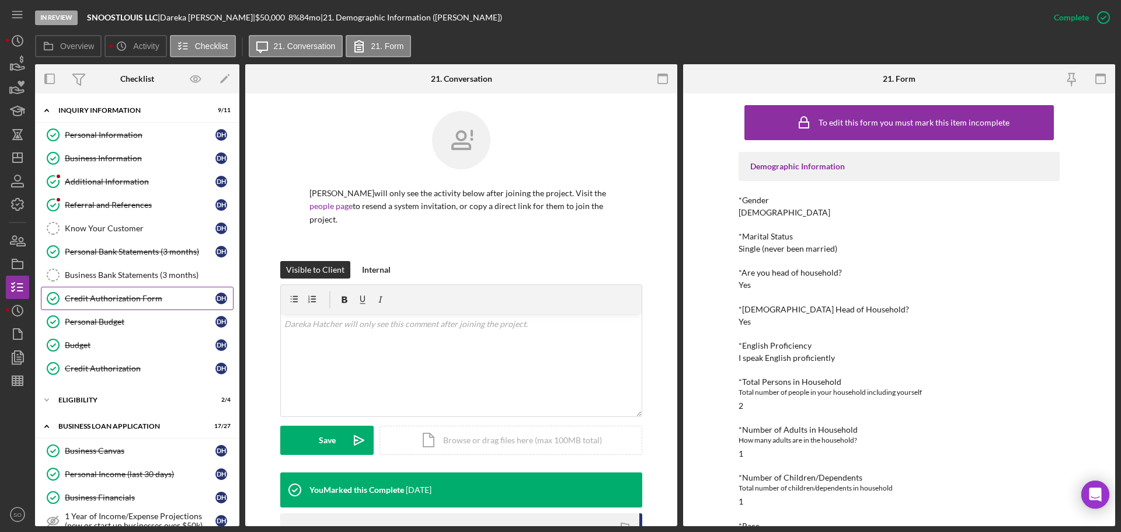
click at [131, 304] on link "Credit Authorization Form Credit Authorization Form D H" at bounding box center [137, 298] width 193 height 23
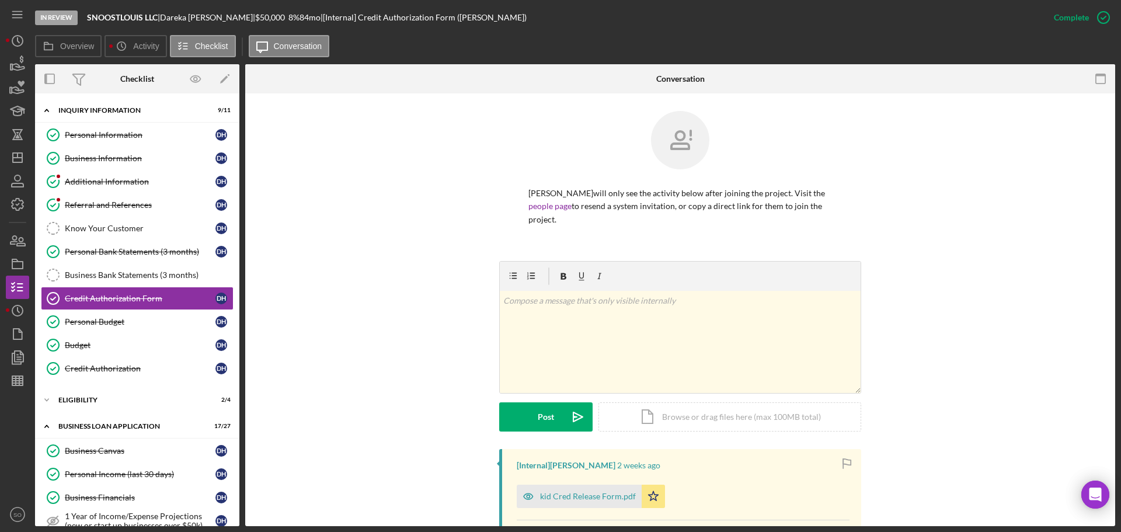
scroll to position [234, 0]
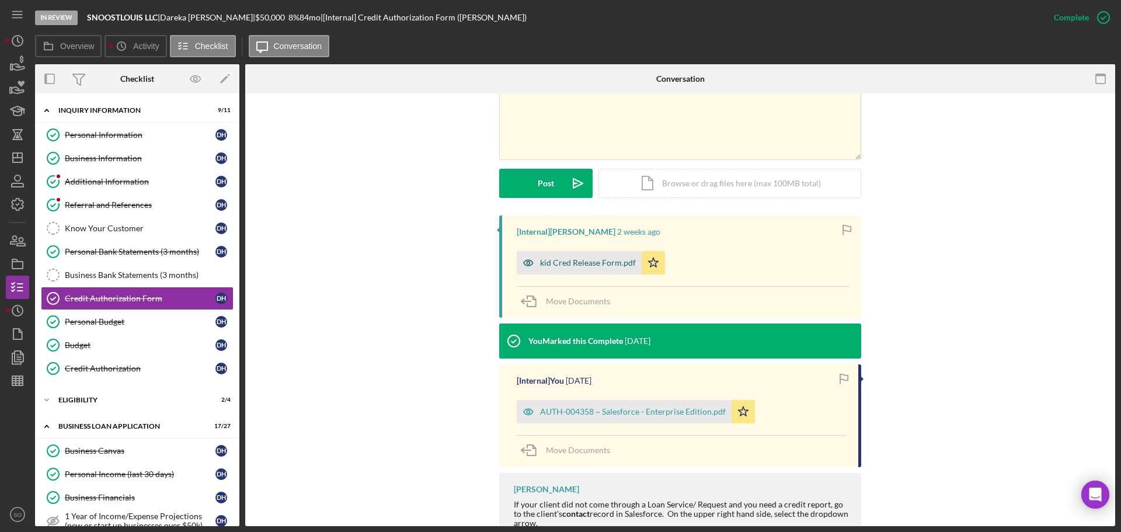
click at [574, 266] on div "kid Cred Release Form.pdf" at bounding box center [588, 262] width 96 height 9
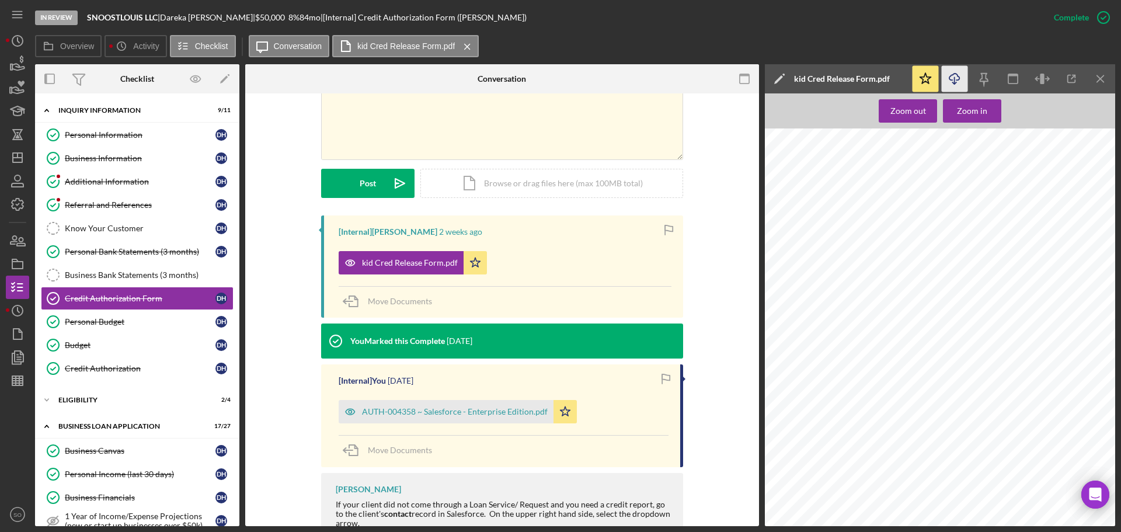
click at [962, 80] on icon "Icon/Download" at bounding box center [955, 79] width 26 height 26
click at [109, 402] on div "ELIGIBILITY" at bounding box center [141, 399] width 166 height 7
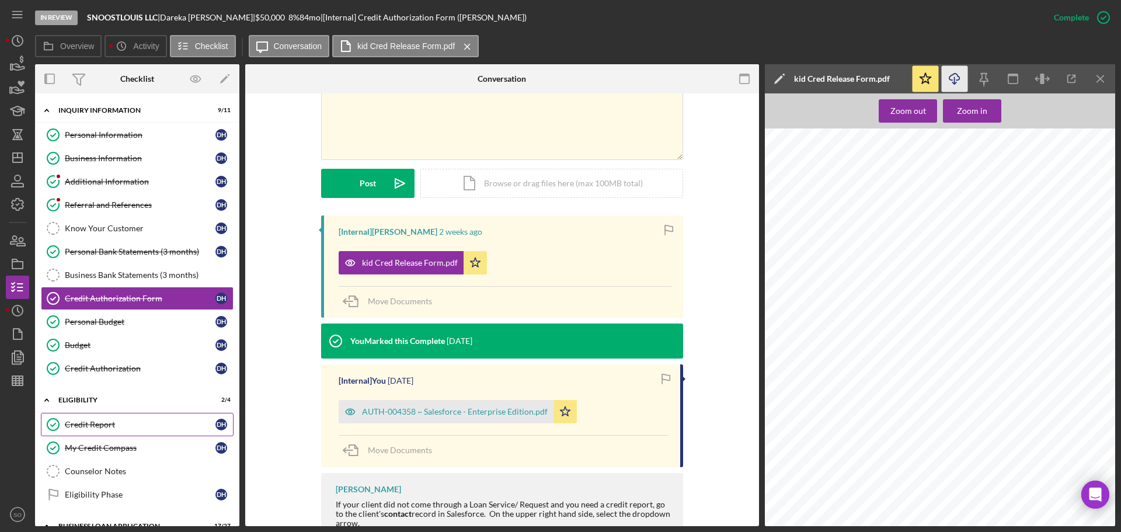
click at [111, 427] on div "Credit Report" at bounding box center [140, 424] width 151 height 9
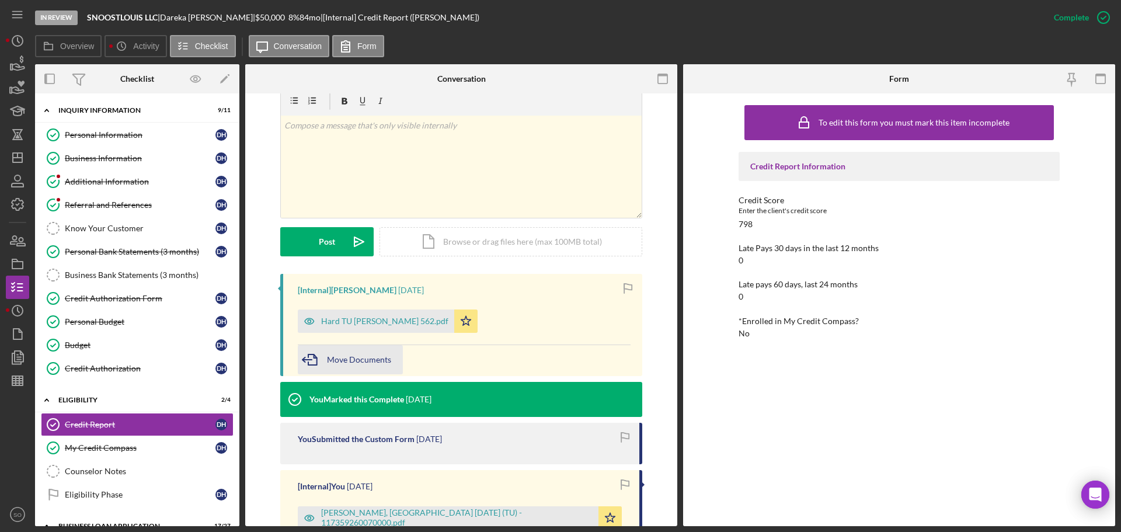
scroll to position [292, 0]
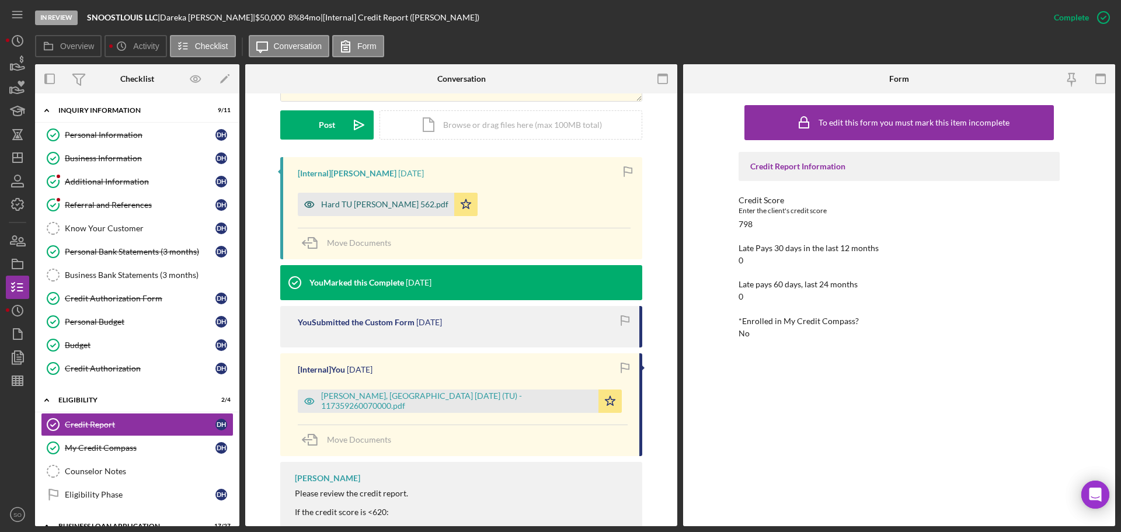
click at [362, 212] on div "Hard TU Mia Irving 562.pdf" at bounding box center [376, 204] width 156 height 23
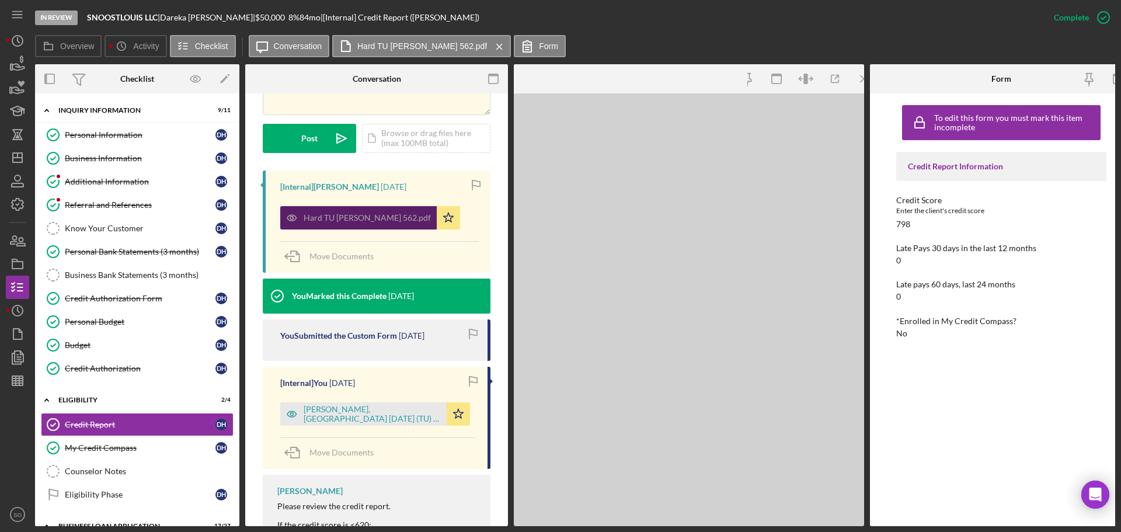
scroll to position [305, 0]
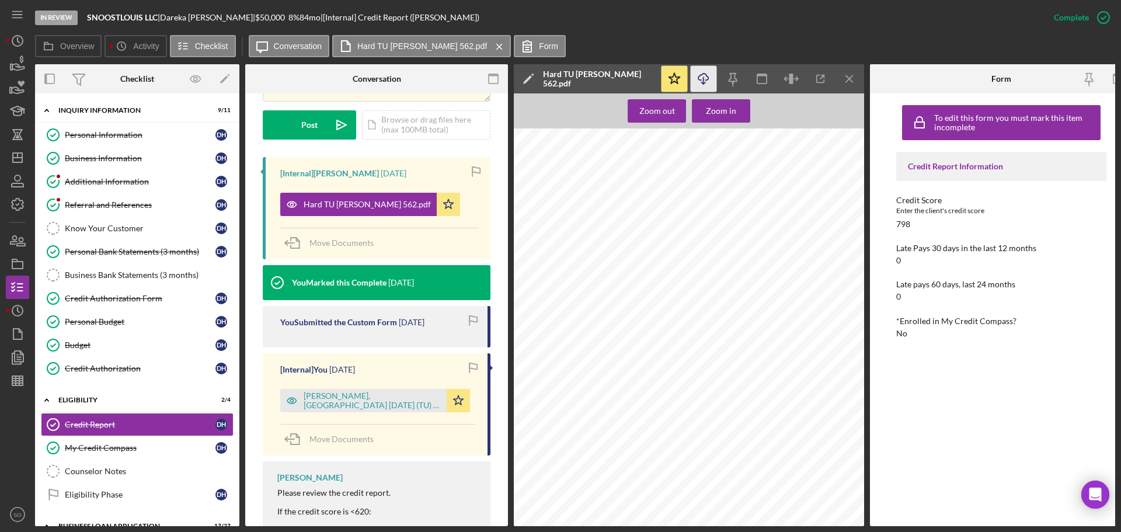
click at [704, 82] on icon "Icon/Download" at bounding box center [704, 79] width 26 height 26
click at [84, 164] on link "Business Information Business Information D H" at bounding box center [137, 158] width 193 height 23
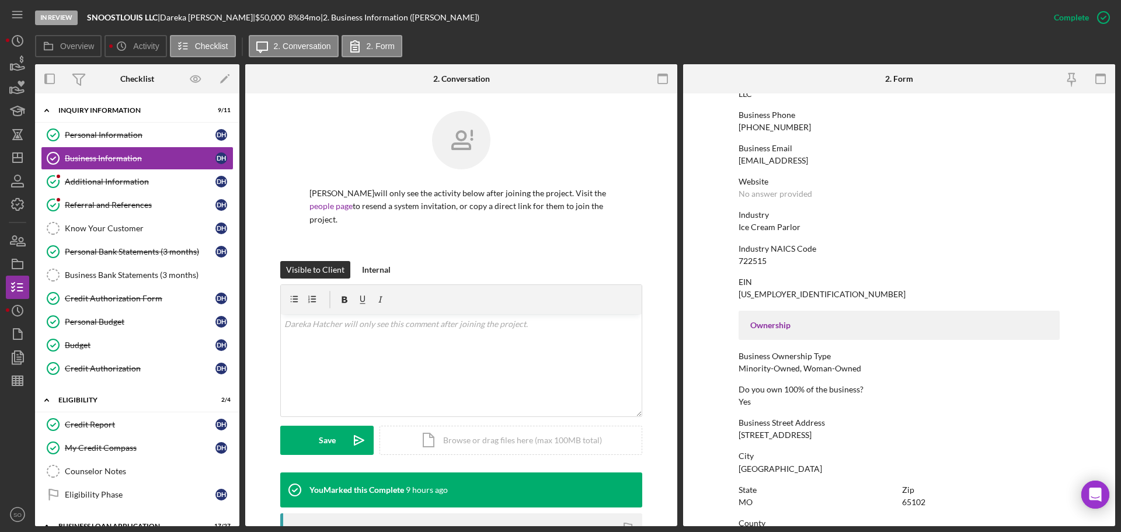
scroll to position [234, 0]
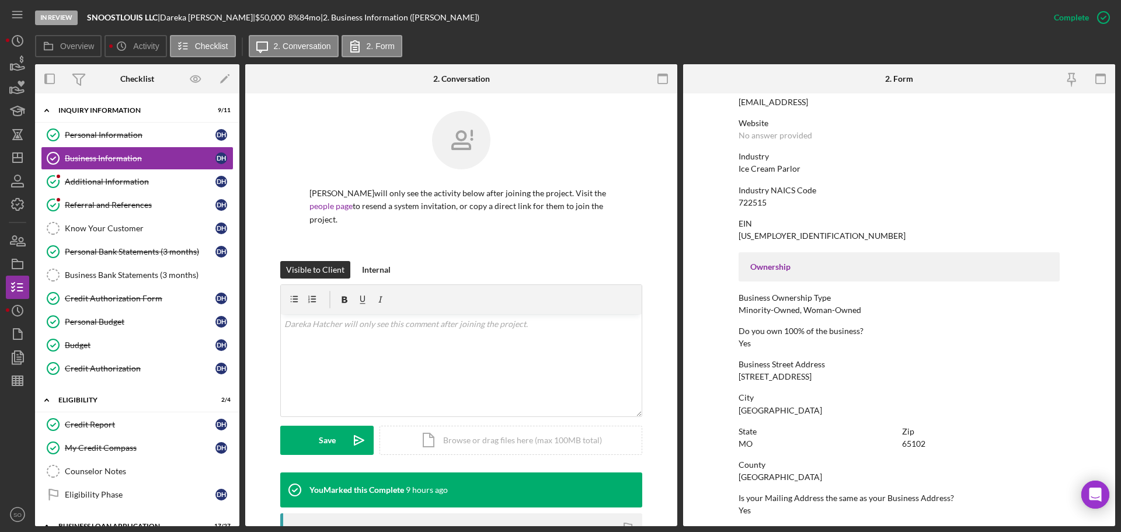
click at [755, 475] on div "[GEOGRAPHIC_DATA]" at bounding box center [780, 476] width 83 height 9
copy div "[GEOGRAPHIC_DATA]"
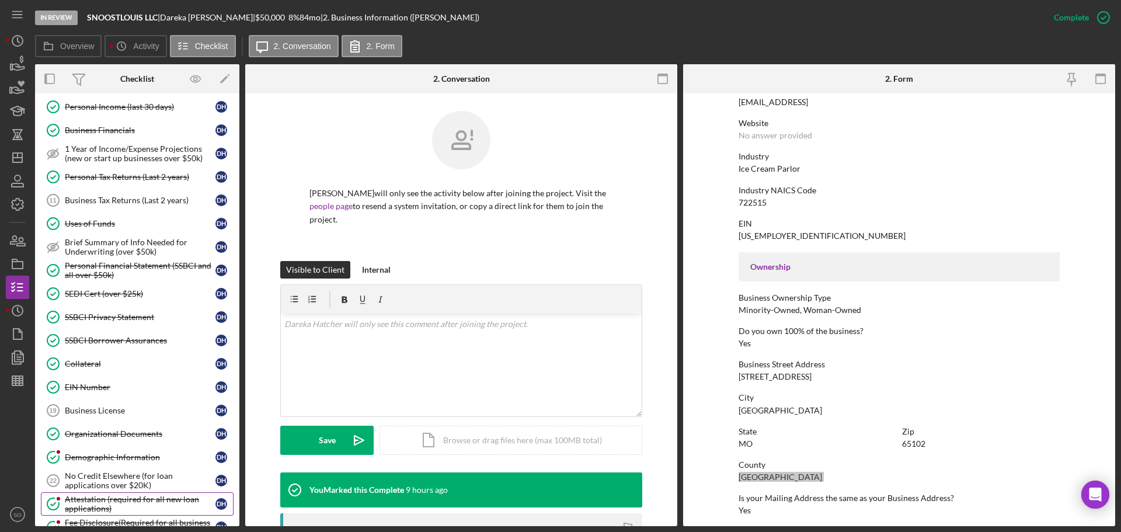
scroll to position [525, 0]
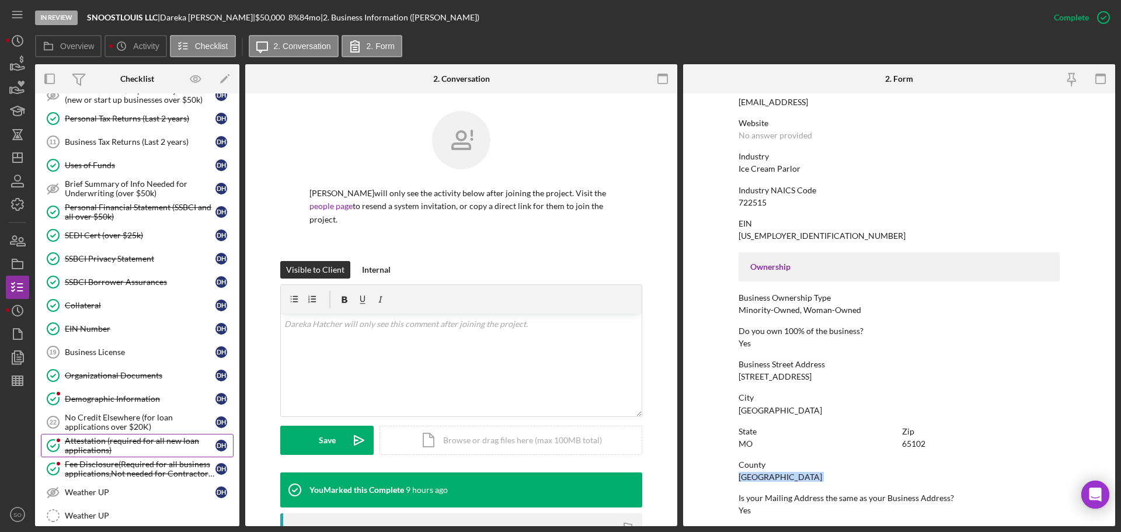
click at [111, 451] on div "Attestation (required for all new loan applications)" at bounding box center [140, 445] width 151 height 19
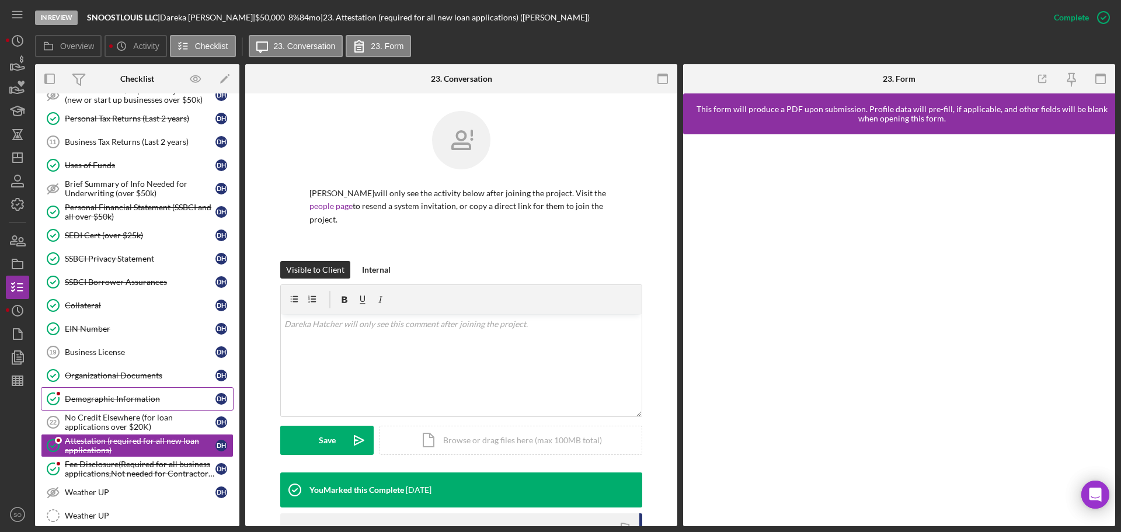
click at [113, 396] on div "Demographic Information" at bounding box center [140, 398] width 151 height 9
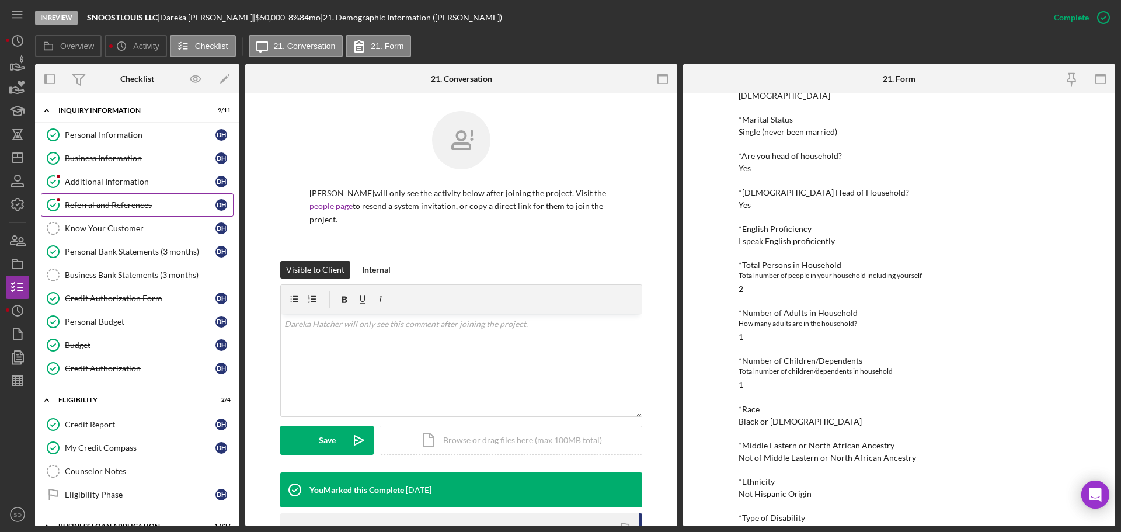
click at [124, 207] on div "Referral and References" at bounding box center [140, 204] width 151 height 9
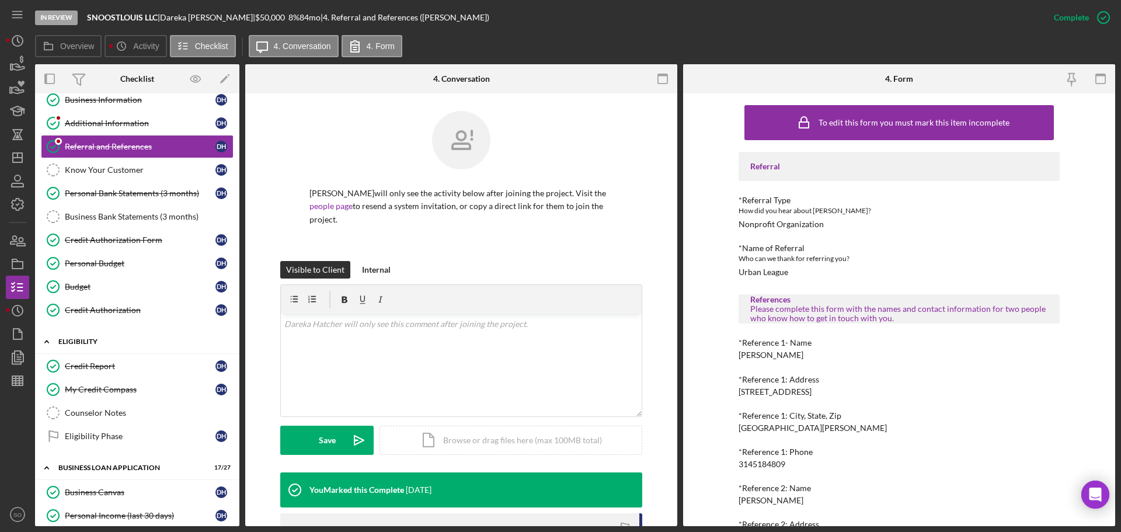
scroll to position [117, 0]
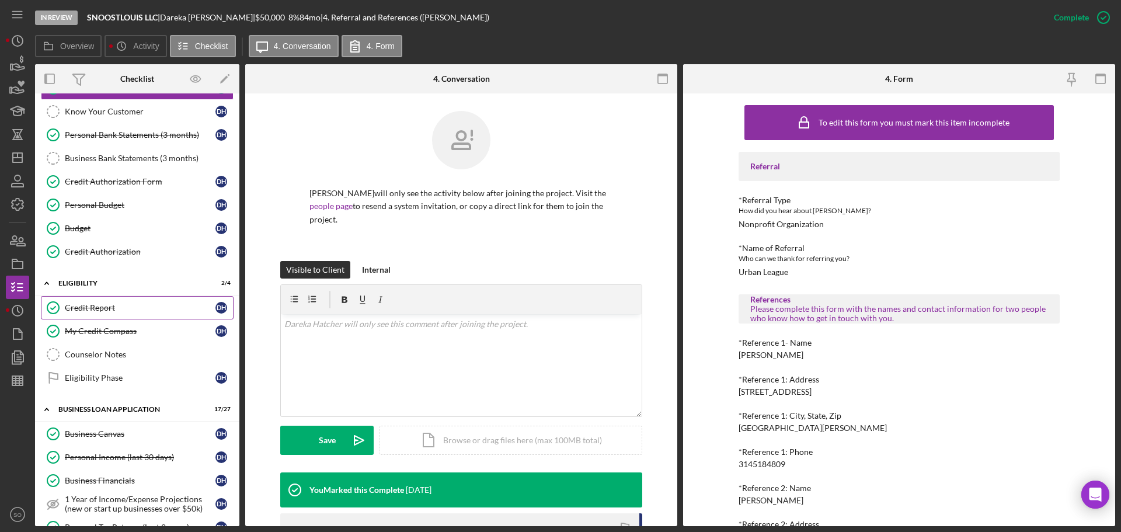
click at [106, 315] on link "Credit Report Credit Report D H" at bounding box center [137, 307] width 193 height 23
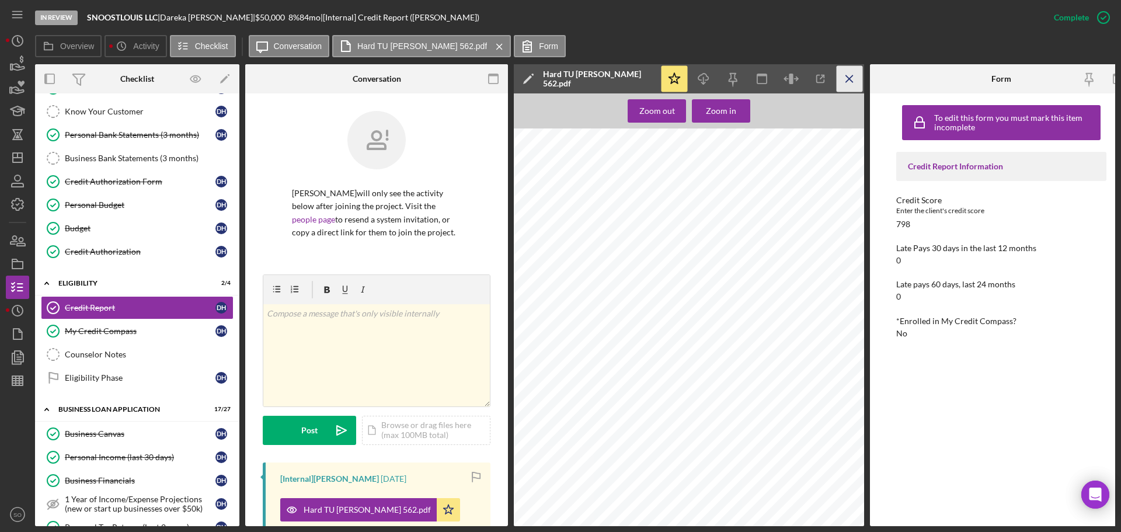
click at [852, 79] on icon "Icon/Menu Close" at bounding box center [850, 79] width 26 height 26
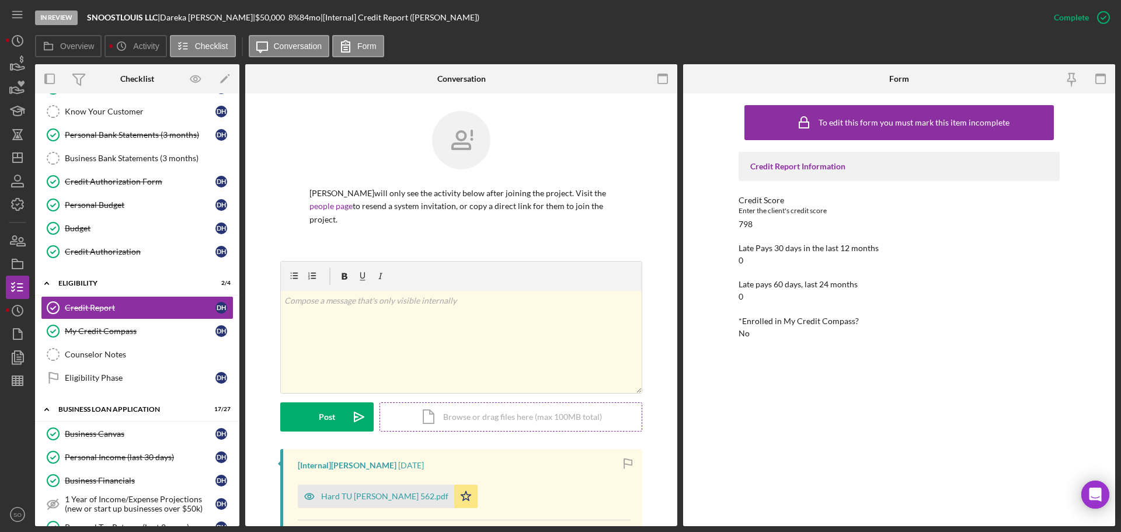
scroll to position [117, 0]
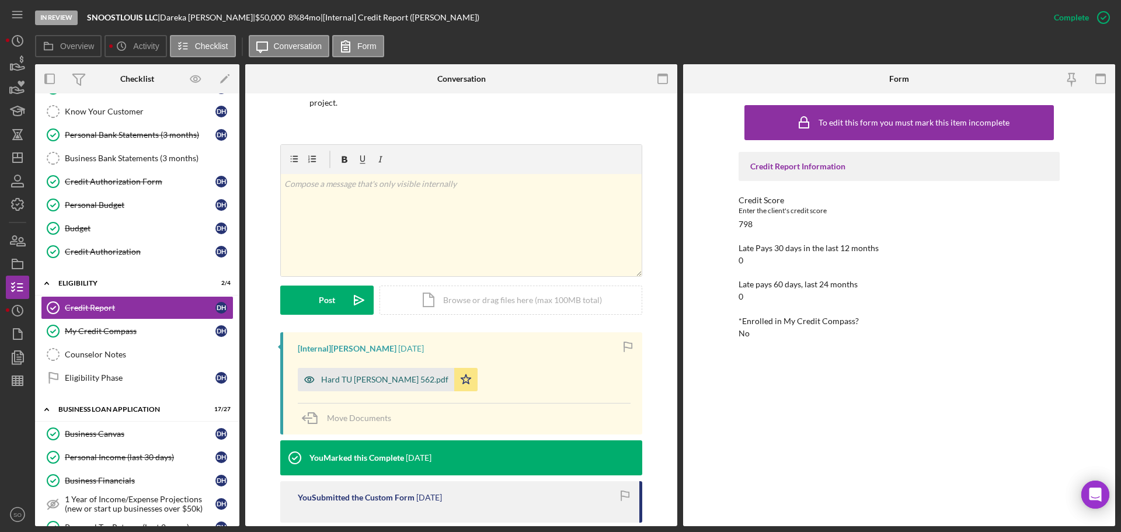
click at [374, 382] on div "Hard TU Mia Irving 562.pdf" at bounding box center [384, 379] width 127 height 9
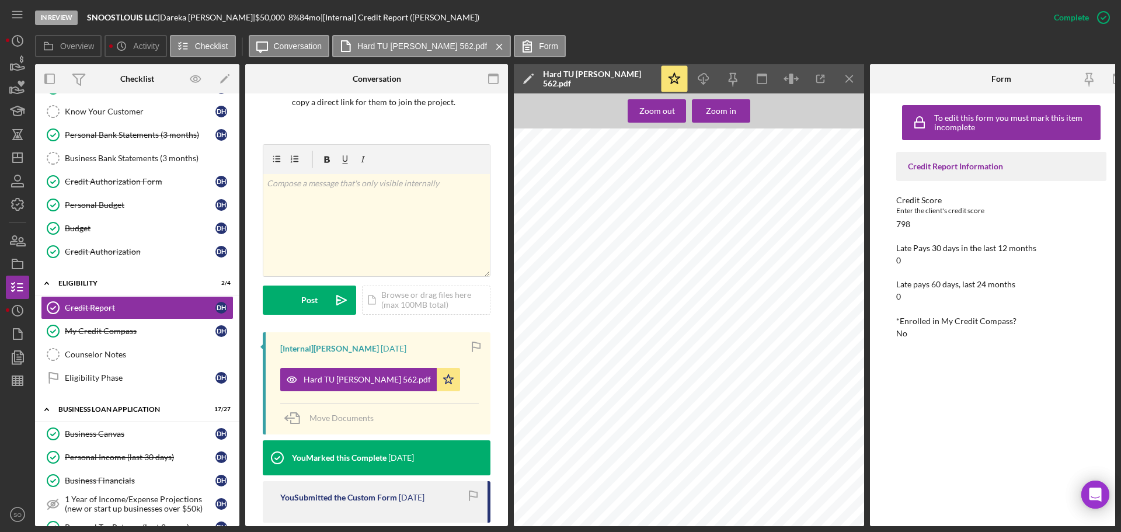
scroll to position [175, 0]
click at [716, 113] on div "Zoom in" at bounding box center [721, 110] width 30 height 23
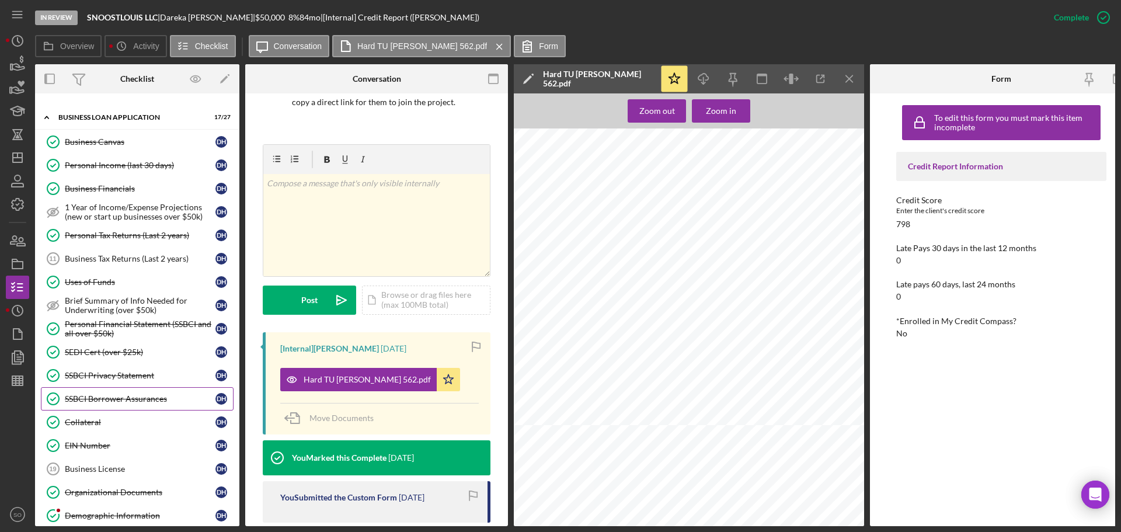
scroll to position [525, 0]
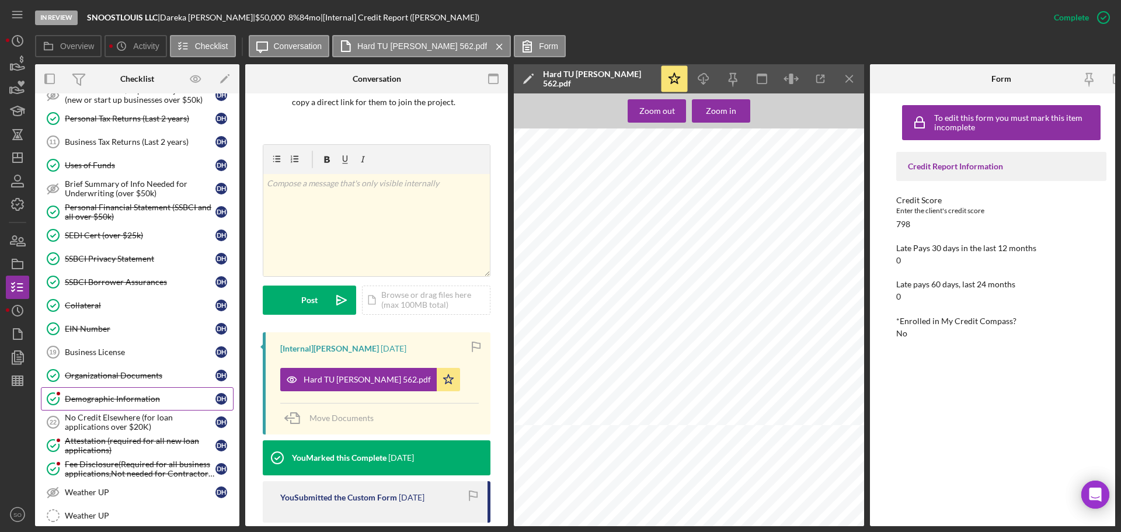
click at [133, 399] on div "Demographic Information" at bounding box center [140, 398] width 151 height 9
